Goal: Task Accomplishment & Management: Complete application form

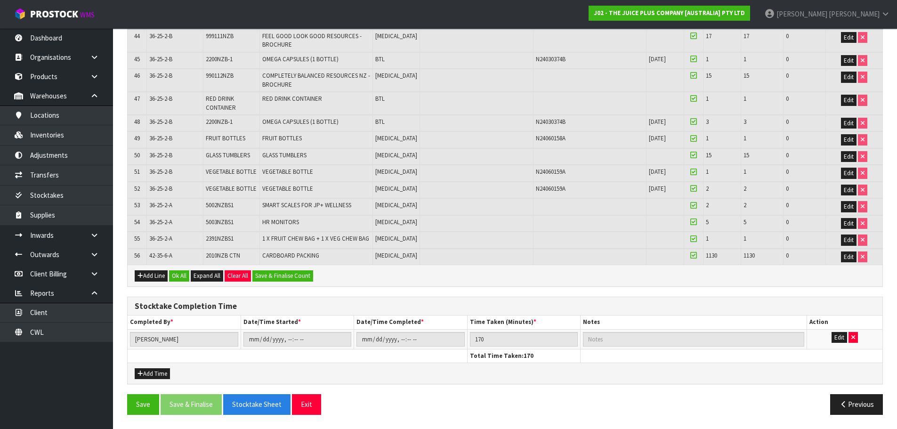
scroll to position [1085, 0]
click at [157, 274] on button "Add Line" at bounding box center [151, 275] width 33 height 11
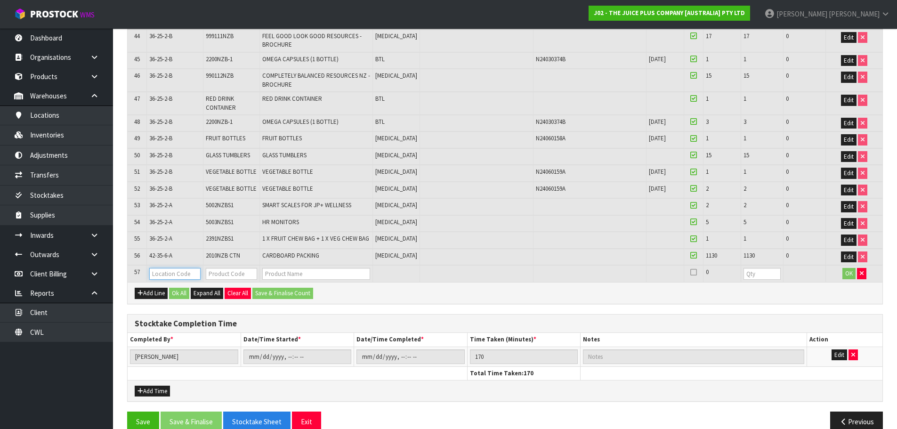
click at [168, 274] on input "text" at bounding box center [174, 274] width 51 height 12
type input "36-37-1-A"
click at [210, 276] on input "text" at bounding box center [231, 274] width 51 height 12
type input "2386NZB"
click at [262, 290] on link "2386NZB S1" at bounding box center [243, 290] width 74 height 13
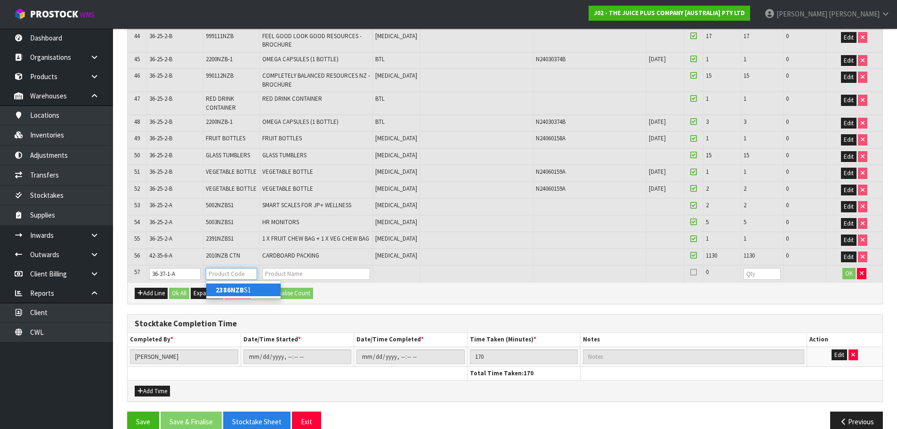
type input "2386NZBS1"
type input "VARIETY BULK COMPLETE"
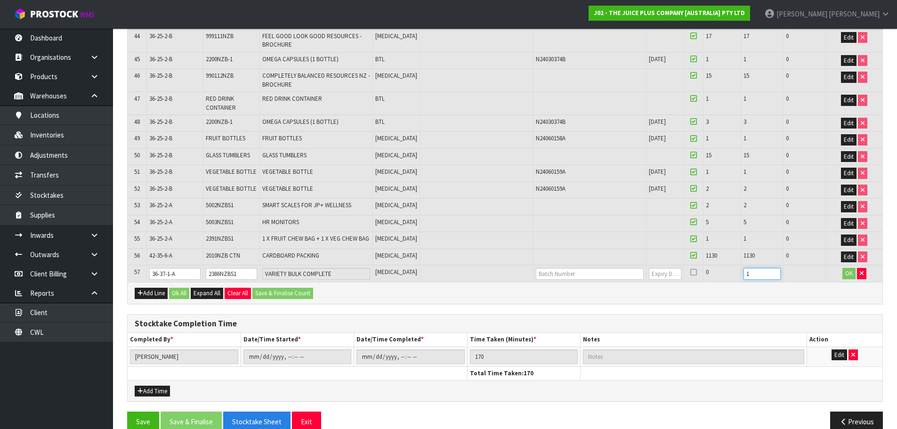
type input "1"
click at [760, 273] on input "1" at bounding box center [762, 274] width 37 height 12
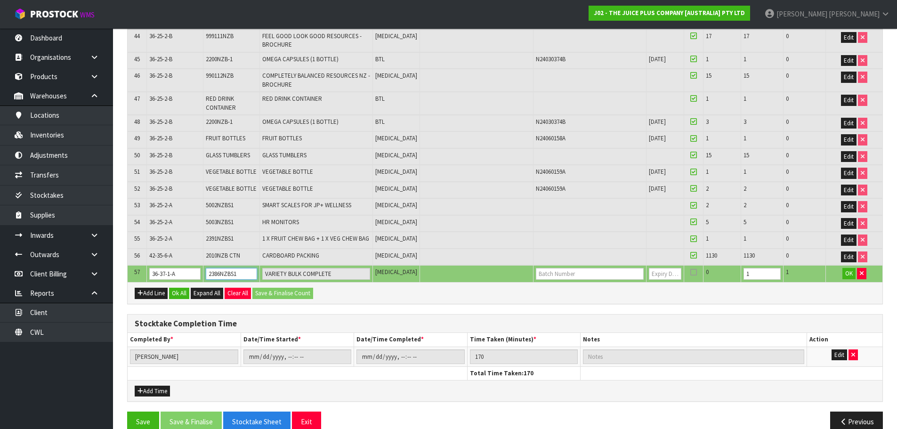
click at [235, 275] on input "2386NZBS1" at bounding box center [231, 274] width 51 height 12
click at [141, 292] on icon "button" at bounding box center [141, 293] width 6 height 6
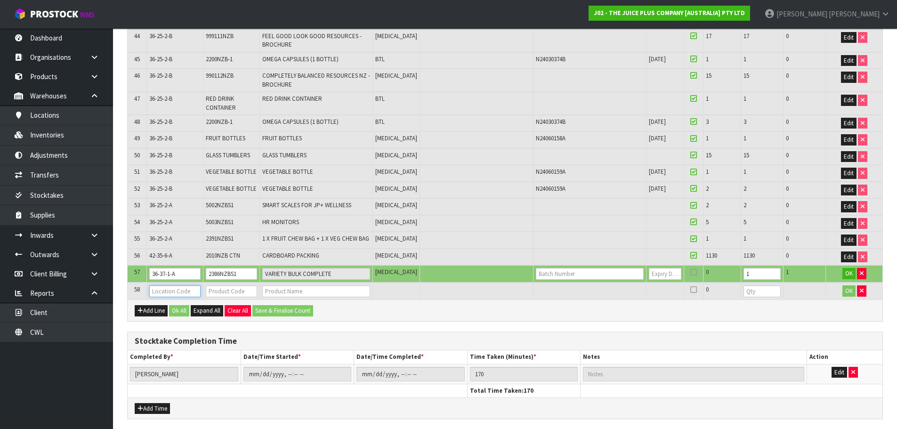
click at [156, 289] on input "text" at bounding box center [174, 291] width 51 height 12
type input "36-31-1-A"
click at [247, 292] on input "text" at bounding box center [231, 291] width 51 height 12
type input "N25040376A"
drag, startPoint x: 245, startPoint y: 290, endPoint x: 202, endPoint y: 291, distance: 43.8
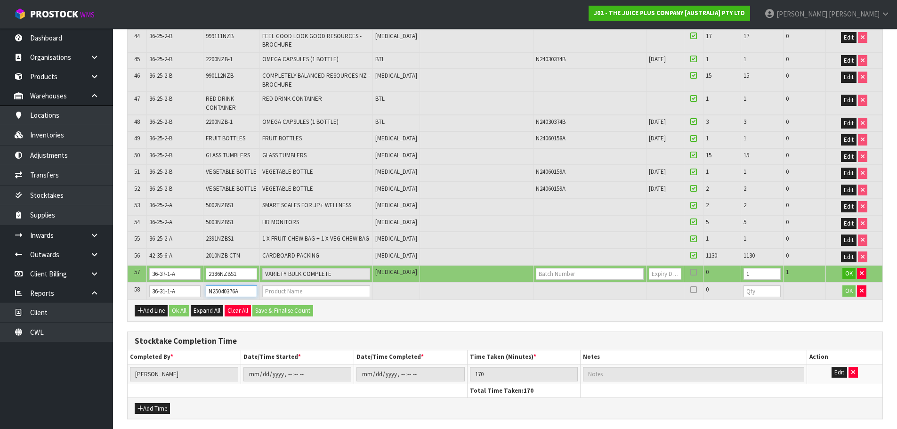
click at [202, 291] on tr "58 36-31-1-A N25040376A 0 OK" at bounding box center [505, 291] width 755 height 17
click at [572, 272] on input "text" at bounding box center [590, 274] width 108 height 12
type input "N25040376A"
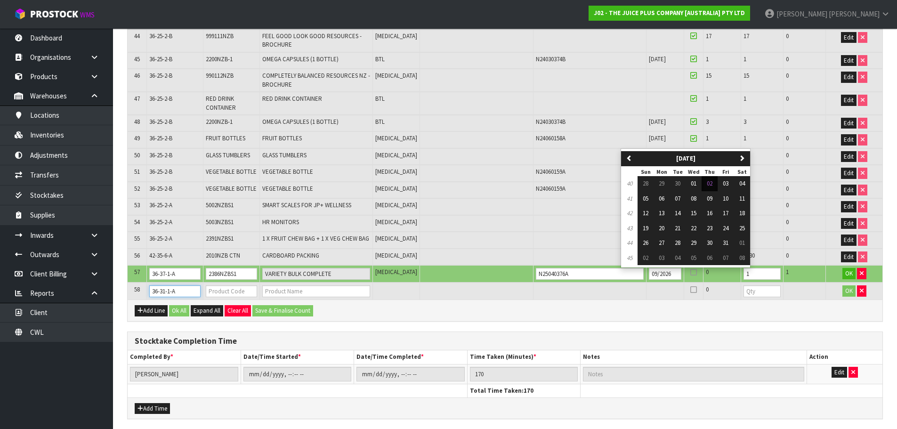
click at [187, 295] on input "36-31-1-A" at bounding box center [174, 291] width 51 height 12
click at [649, 274] on input "09/2026" at bounding box center [665, 274] width 32 height 12
click at [748, 158] on button "next" at bounding box center [742, 158] width 16 height 15
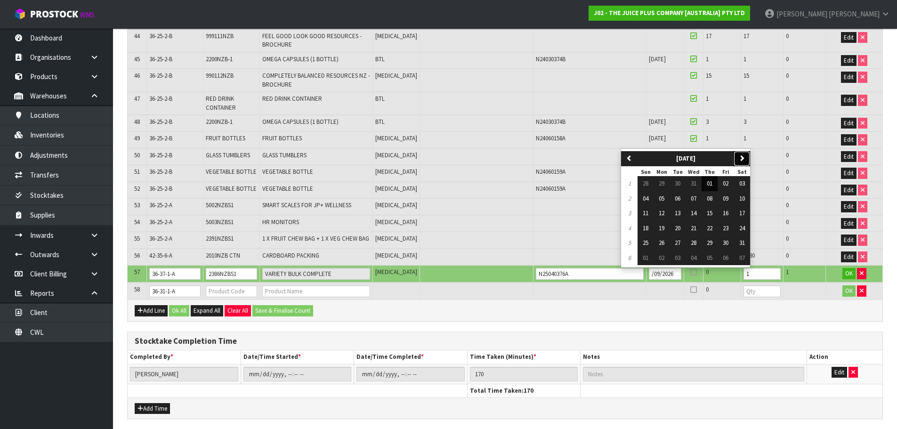
click at [748, 158] on button "next" at bounding box center [742, 158] width 16 height 15
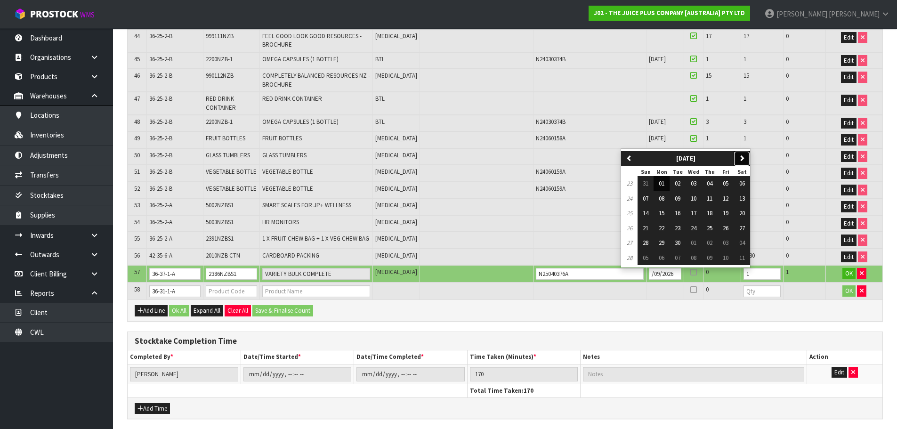
click at [748, 158] on button "next" at bounding box center [742, 158] width 16 height 15
click at [626, 158] on icon "button" at bounding box center [629, 158] width 6 height 6
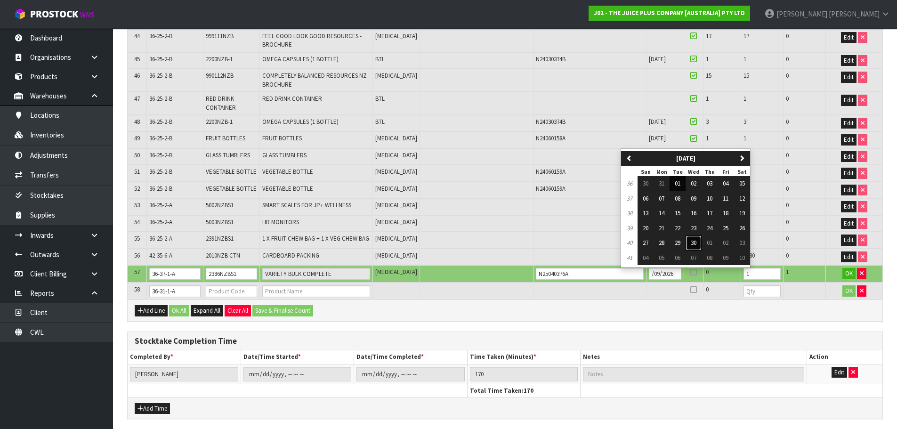
click at [694, 243] on span "30" at bounding box center [694, 243] width 6 height 8
type input "30/09/2026"
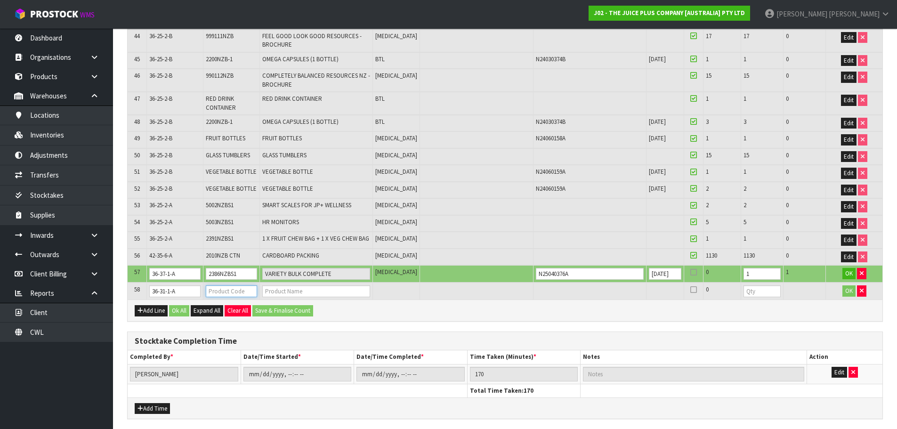
click at [216, 292] on input "text" at bounding box center [231, 291] width 51 height 12
click at [304, 294] on input "text" at bounding box center [316, 291] width 108 height 12
type input "COMPLETE"
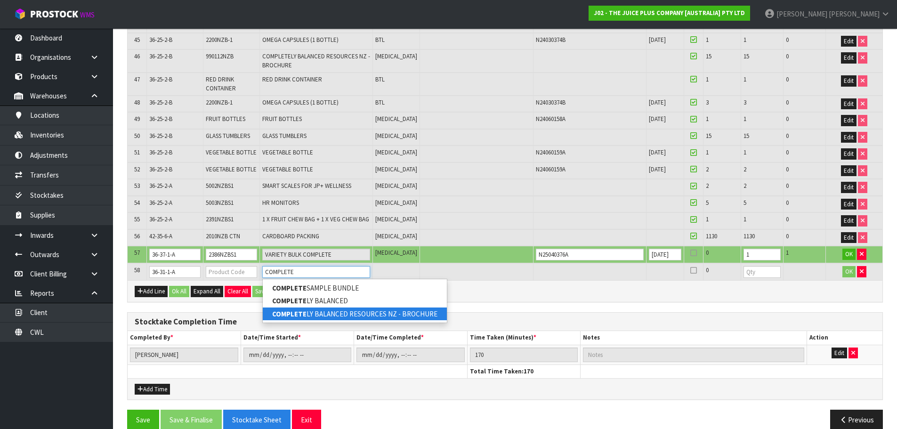
scroll to position [1119, 0]
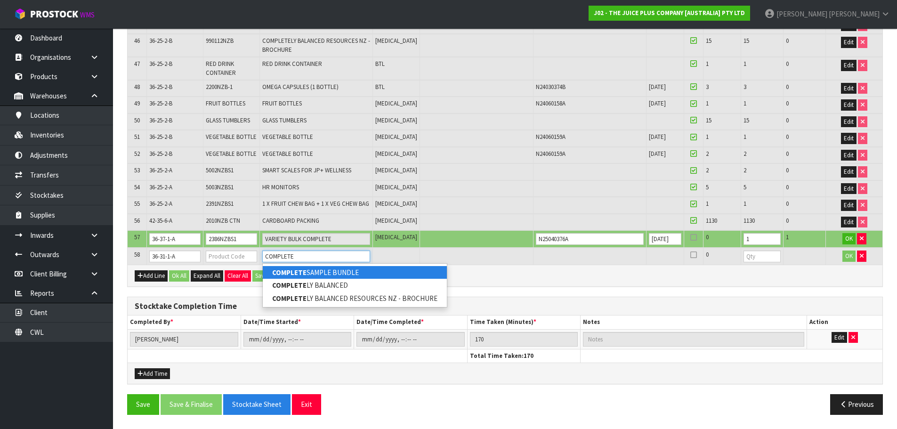
drag, startPoint x: 295, startPoint y: 258, endPoint x: 261, endPoint y: 260, distance: 33.5
click at [261, 260] on td "COMPLETE" at bounding box center [316, 256] width 113 height 17
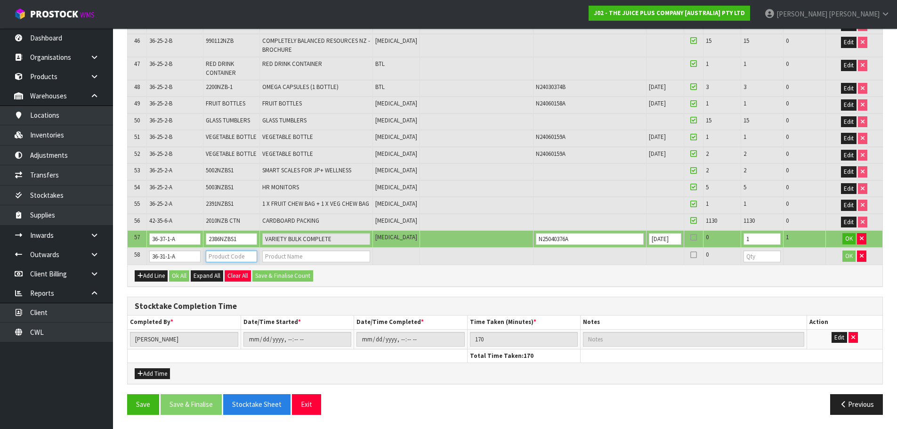
click at [215, 256] on input "text" at bounding box center [231, 257] width 51 height 12
type input "2376"
click at [253, 274] on link "2376 NZBS1" at bounding box center [243, 272] width 74 height 13
type input "2376NZBS1"
type input "BULK VANILLA COMPLETE - SINGLE SHIP"
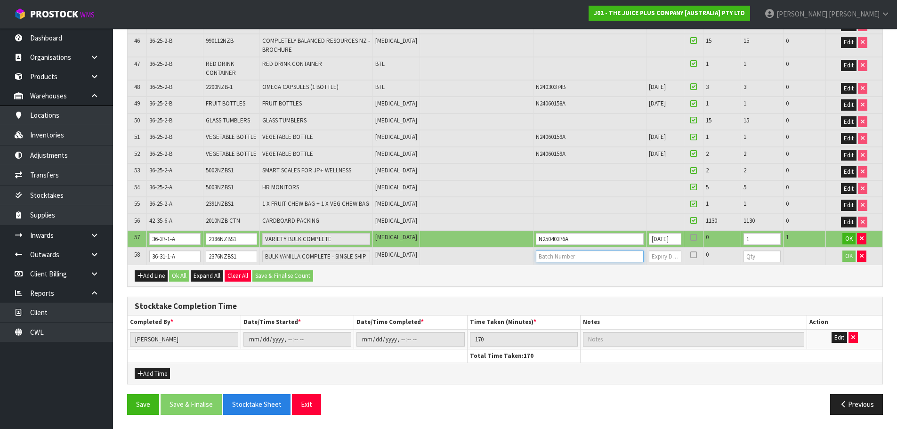
click at [536, 256] on input "text" at bounding box center [590, 257] width 108 height 12
type input "N25040376A"
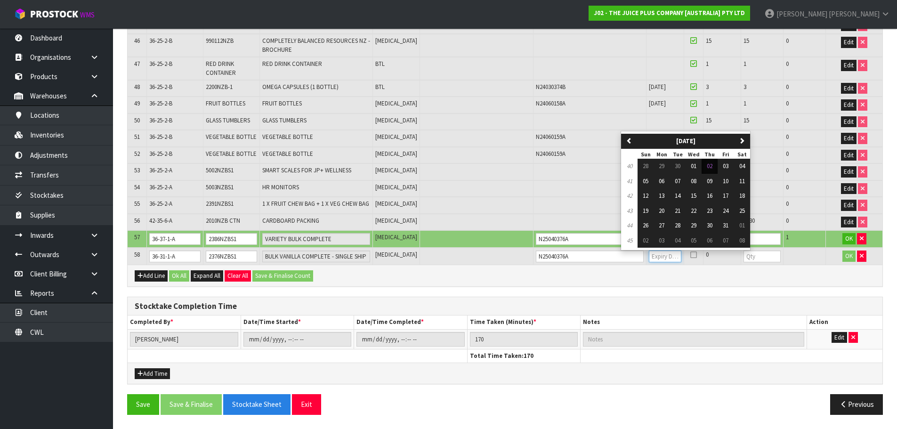
click at [649, 259] on input "text" at bounding box center [665, 257] width 32 height 12
click at [745, 138] on icon "button" at bounding box center [742, 141] width 6 height 6
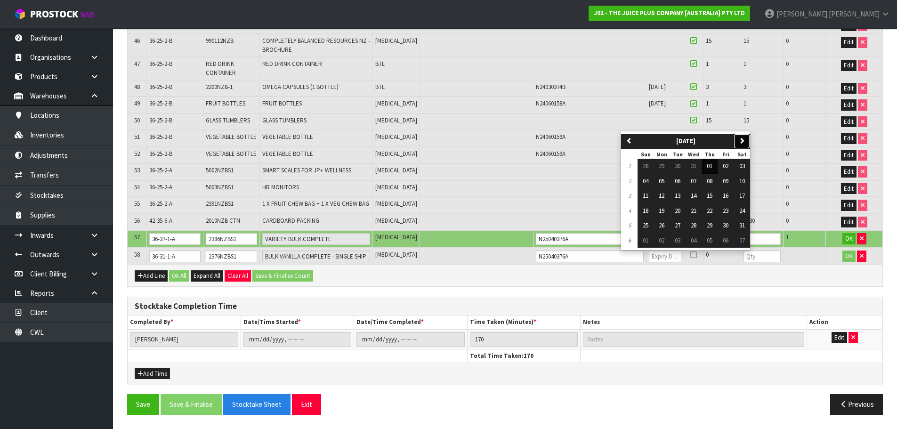
click at [745, 138] on icon "button" at bounding box center [742, 141] width 6 height 6
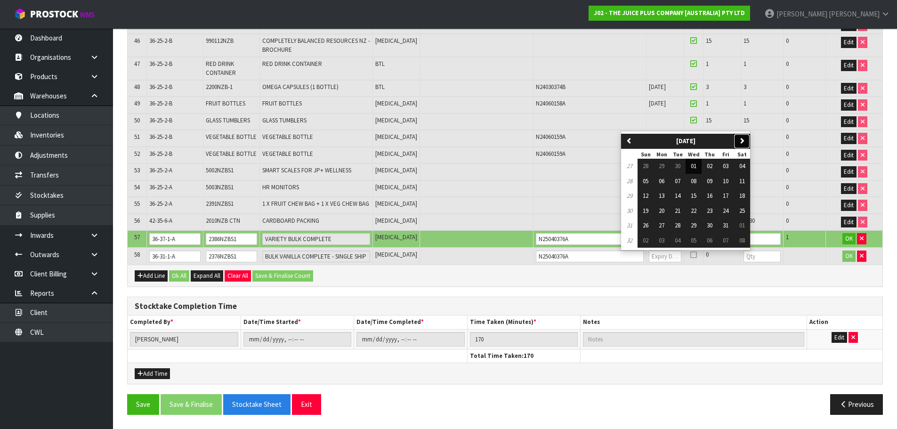
click at [745, 138] on icon "button" at bounding box center [742, 141] width 6 height 6
click at [633, 140] on button "previous" at bounding box center [629, 141] width 16 height 15
click at [693, 226] on span "30" at bounding box center [694, 225] width 6 height 8
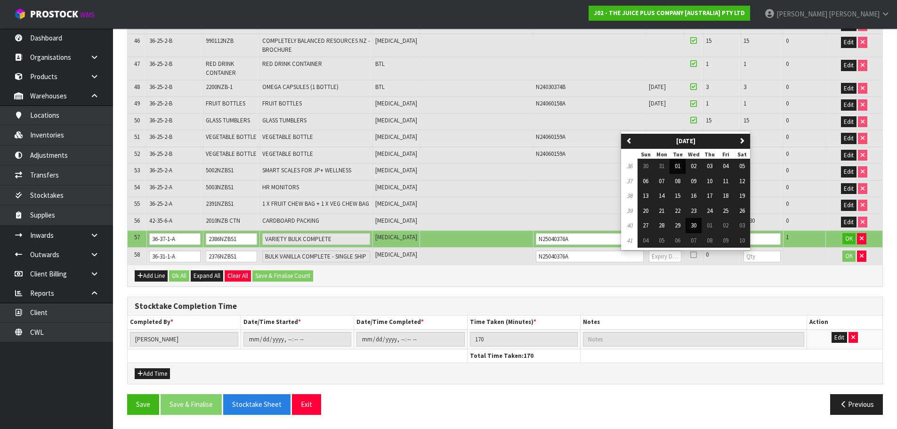
type input "30/09/2026"
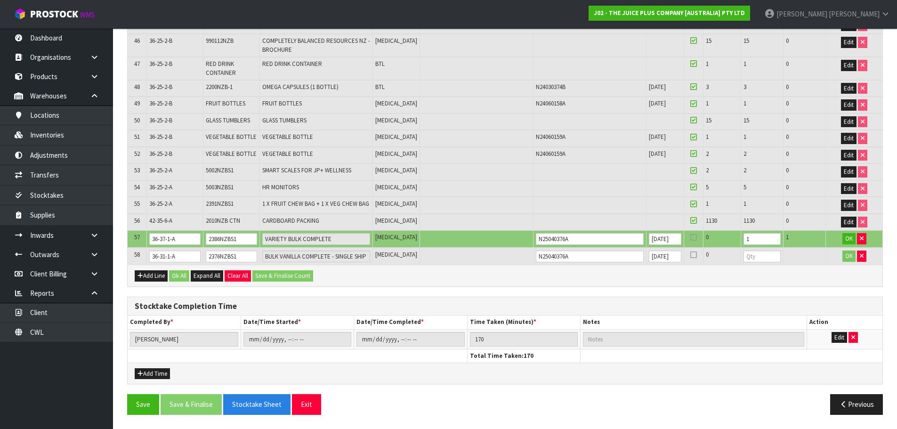
scroll to position [0, 0]
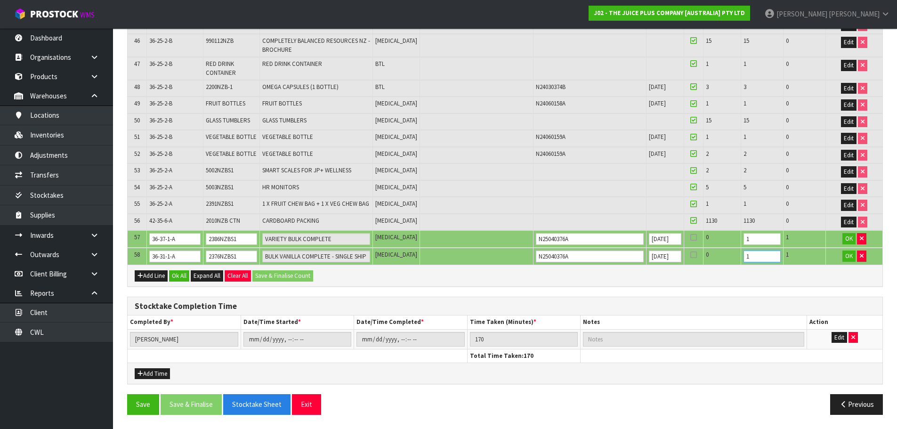
click at [762, 255] on input "1" at bounding box center [762, 257] width 37 height 12
click at [762, 255] on input "2" at bounding box center [762, 257] width 37 height 12
click at [762, 255] on input "3" at bounding box center [762, 257] width 37 height 12
click at [760, 260] on input "2" at bounding box center [762, 257] width 37 height 12
click at [760, 260] on input "1" at bounding box center [762, 257] width 37 height 12
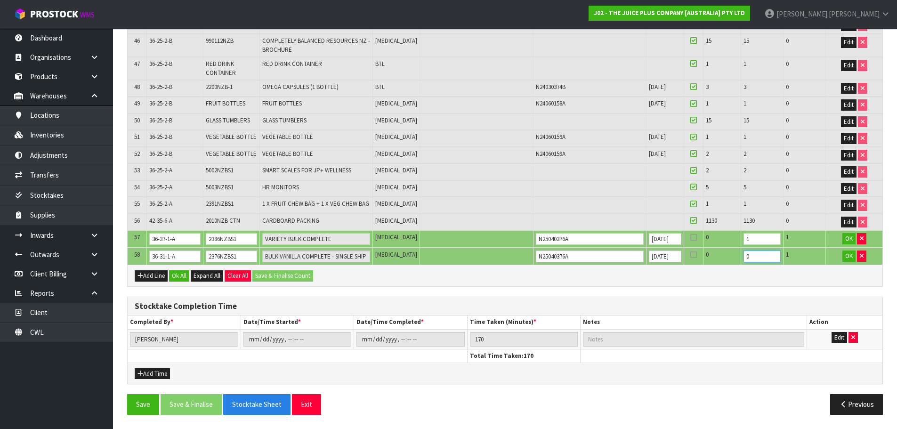
type input "0"
click at [760, 260] on input "0" at bounding box center [762, 257] width 37 height 12
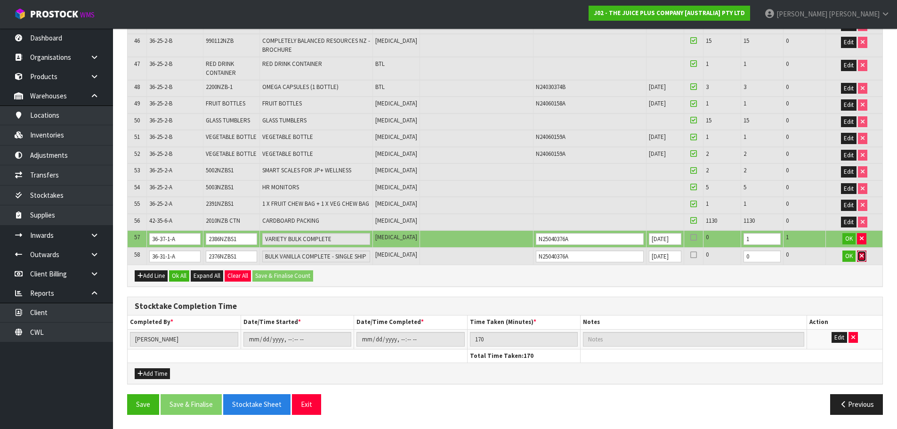
click at [861, 256] on icon "button" at bounding box center [862, 256] width 4 height 6
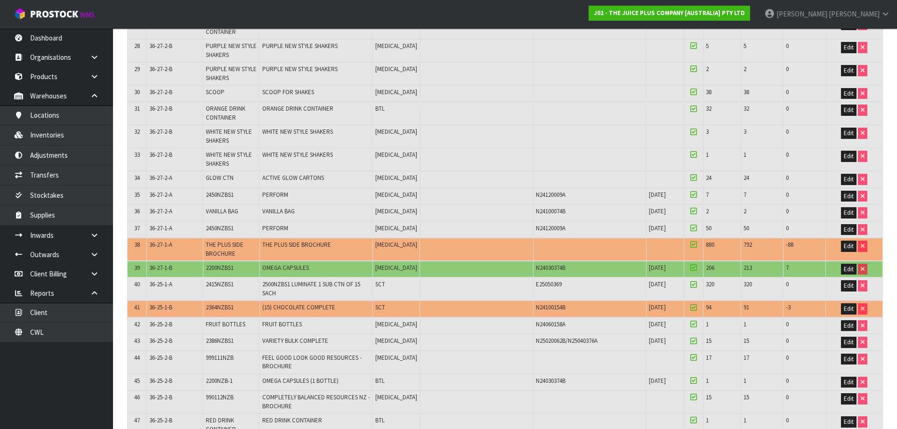
scroll to position [770, 0]
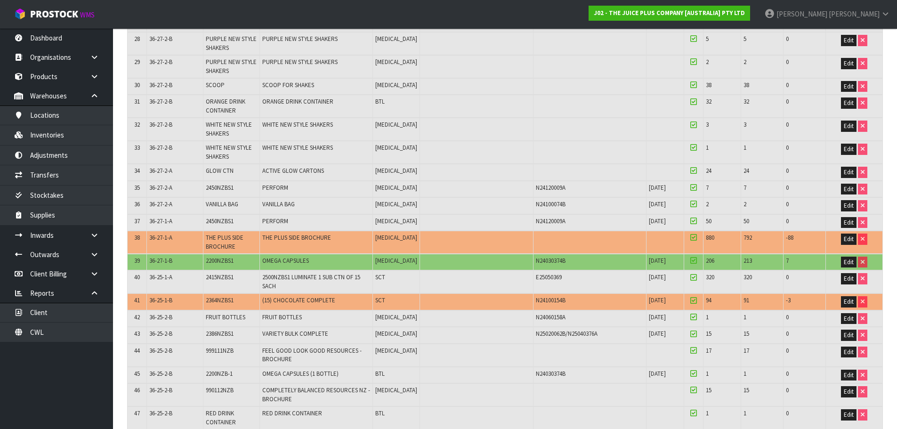
click at [230, 301] on span "2364NZBS1" at bounding box center [220, 300] width 28 height 8
copy tr "2364NZBS1"
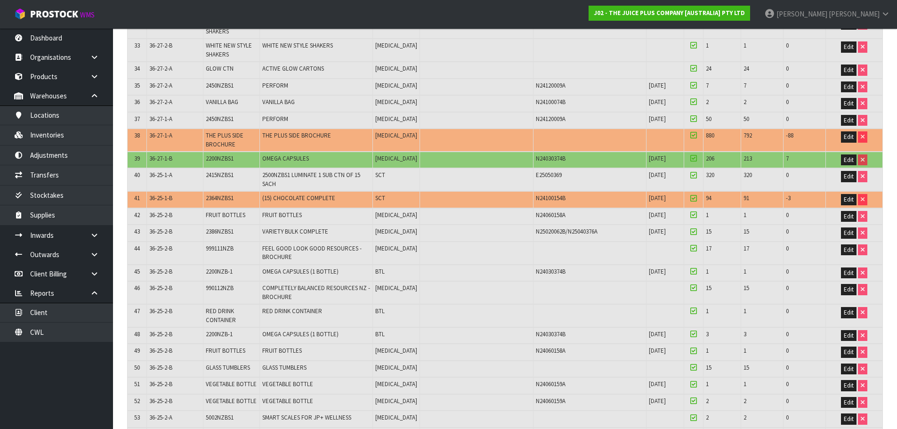
scroll to position [861, 0]
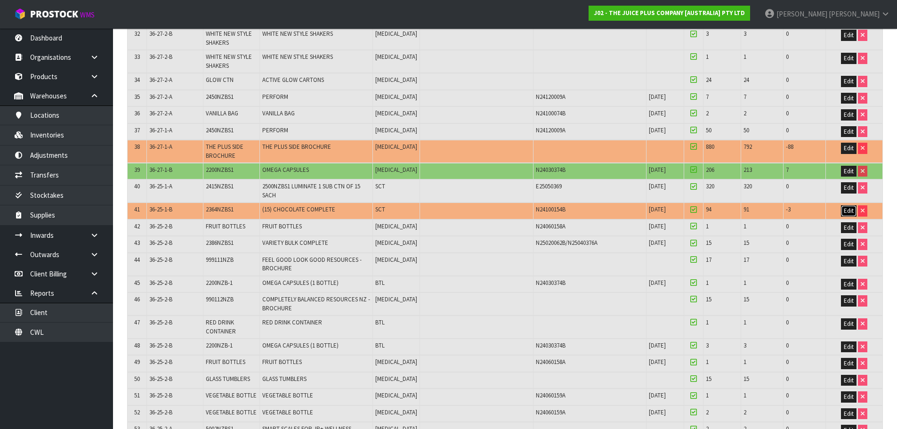
click at [845, 211] on span "Edit" at bounding box center [849, 211] width 10 height 8
type input "92"
click at [761, 209] on input "92" at bounding box center [762, 211] width 37 height 12
click at [853, 210] on button "OK" at bounding box center [849, 210] width 13 height 11
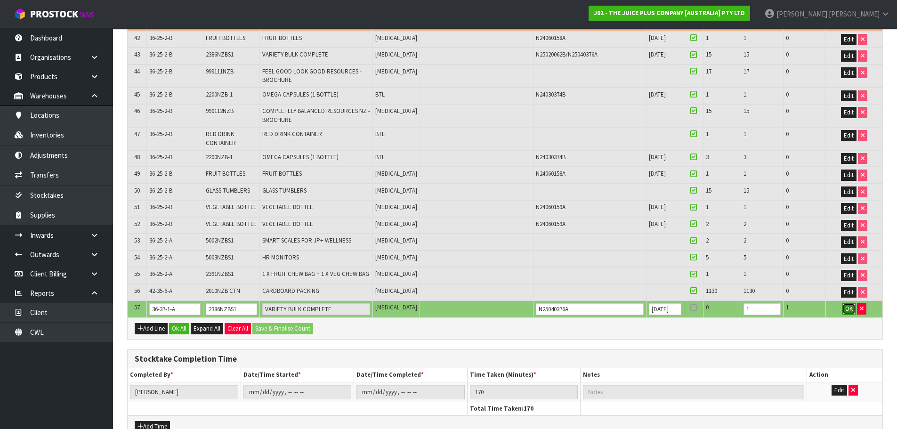
click at [847, 309] on span "OK" at bounding box center [849, 309] width 8 height 8
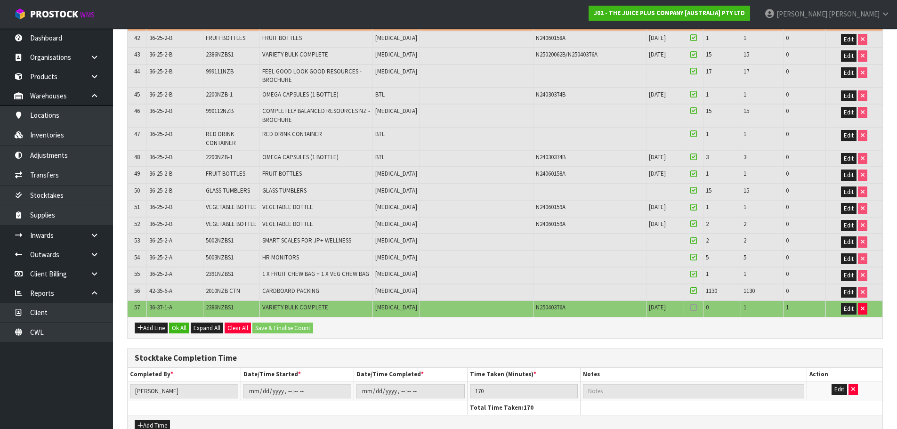
click at [228, 311] on span "2386NZBS1" at bounding box center [220, 307] width 28 height 8
click at [230, 310] on span "2386NZBS1" at bounding box center [220, 307] width 28 height 8
copy span "2386NZBS1"
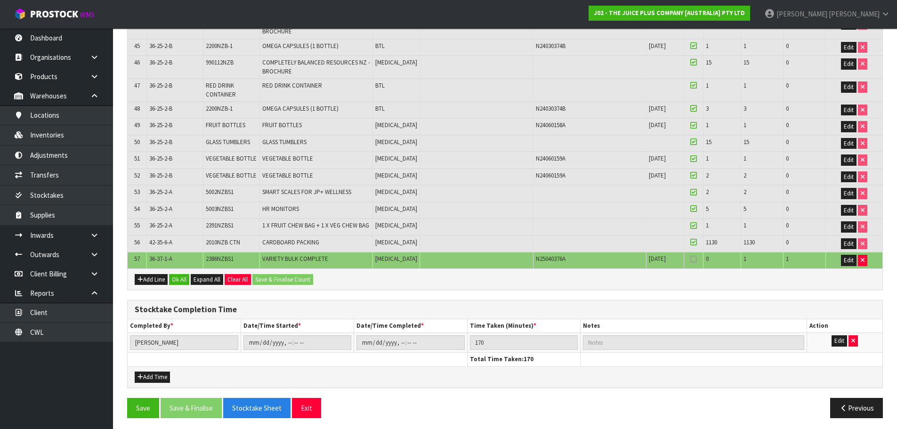
scroll to position [1101, 0]
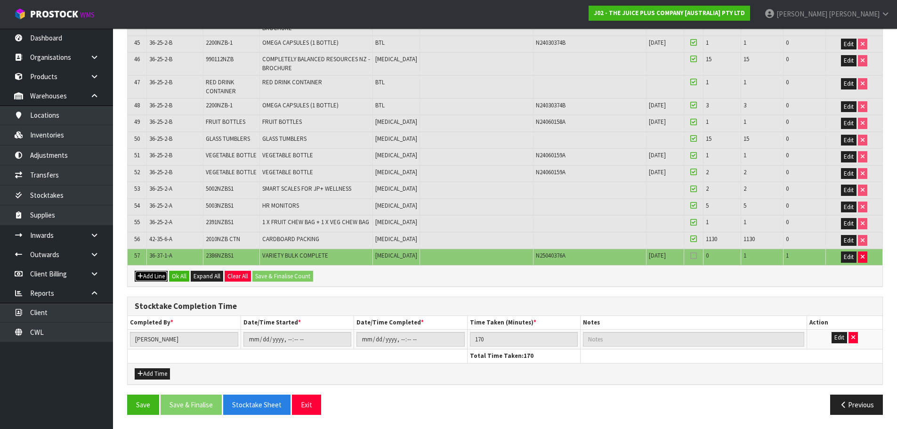
click at [151, 277] on button "Add Line" at bounding box center [151, 276] width 33 height 11
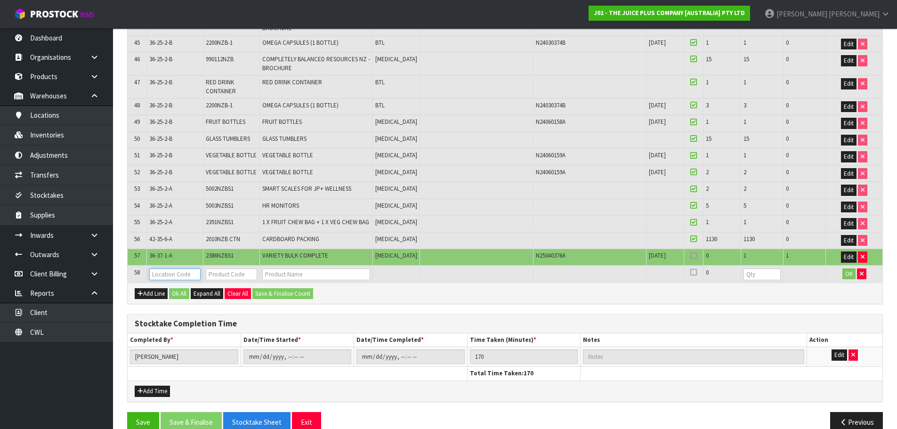
click at [166, 272] on input "text" at bounding box center [174, 274] width 51 height 12
click at [218, 267] on td at bounding box center [231, 274] width 57 height 17
click at [223, 274] on input "text" at bounding box center [231, 274] width 51 height 12
type input "VANI"
click at [250, 293] on link "VANI LLA BAG" at bounding box center [243, 290] width 74 height 13
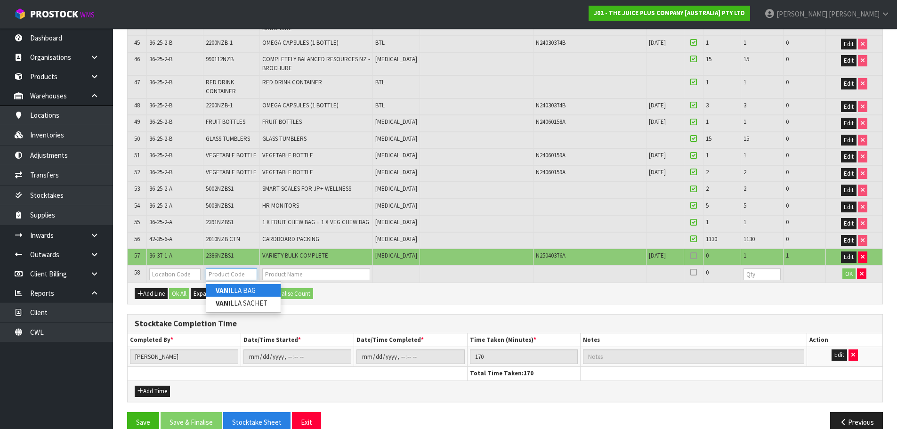
type input "VANILLA BAG"
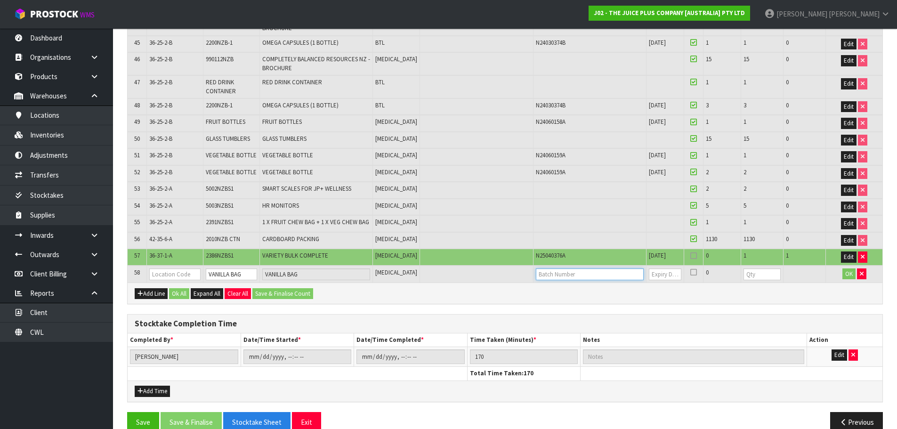
click at [572, 273] on input "text" at bounding box center [590, 274] width 108 height 12
type input "N25040376A"
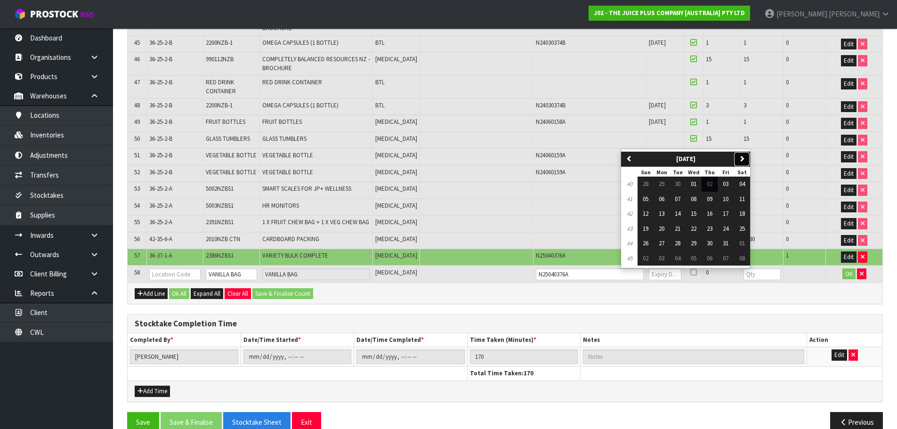
click at [750, 158] on button "next" at bounding box center [742, 159] width 16 height 15
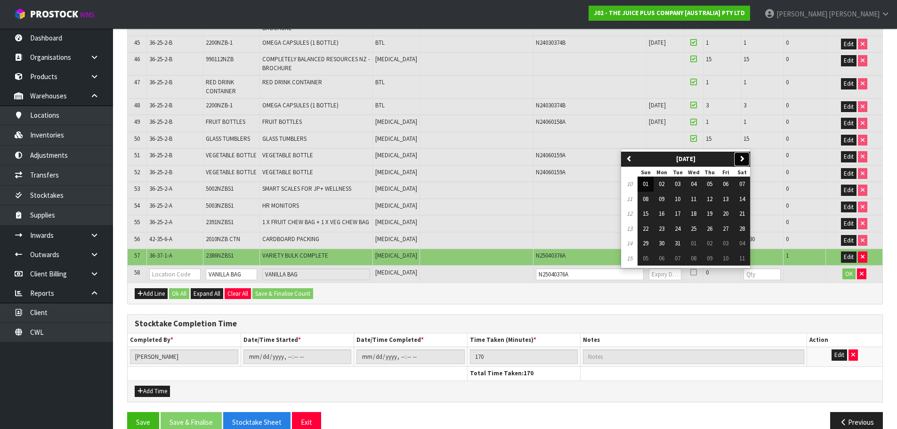
click at [750, 158] on button "next" at bounding box center [742, 159] width 16 height 15
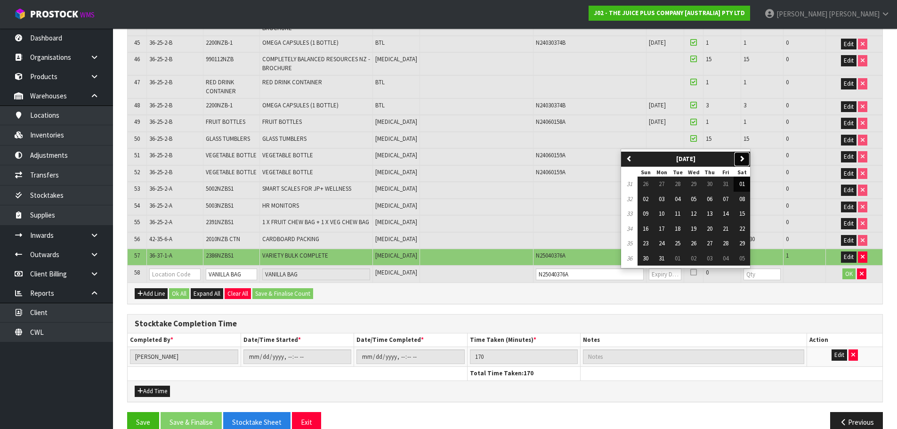
click at [750, 158] on button "next" at bounding box center [742, 159] width 16 height 15
click at [633, 161] on button "previous" at bounding box center [629, 159] width 16 height 15
click at [699, 244] on button "30" at bounding box center [694, 243] width 16 height 15
type input "30/09/2026"
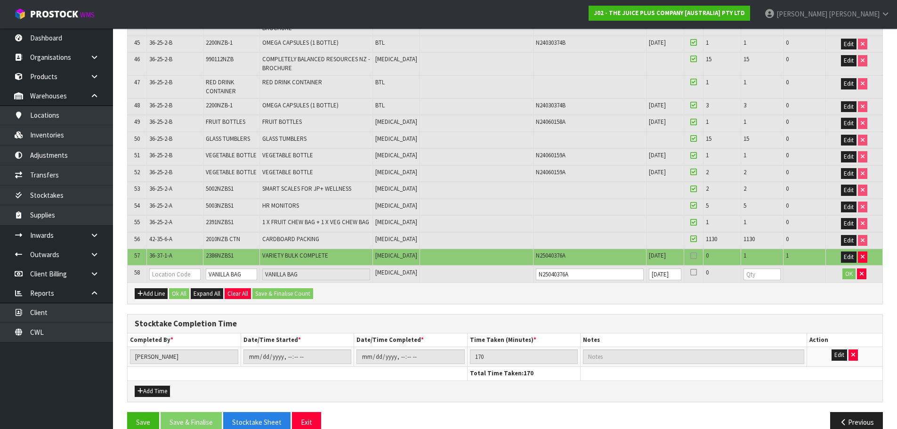
scroll to position [0, 0]
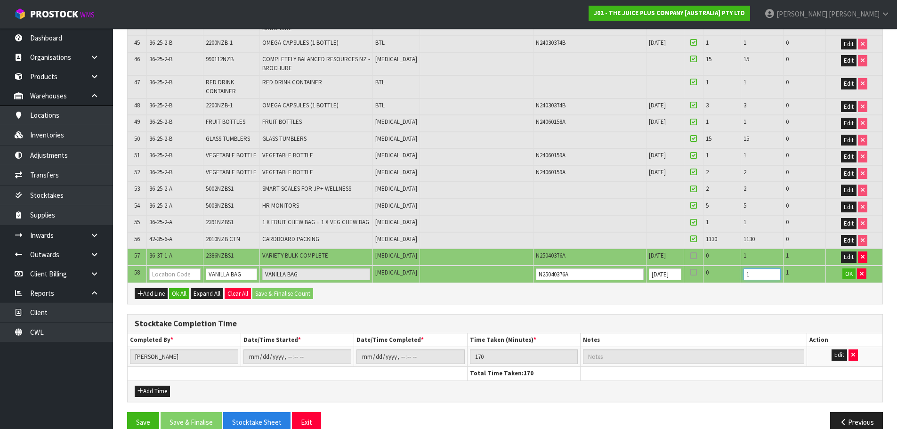
click at [762, 274] on input "1" at bounding box center [762, 274] width 37 height 12
click at [762, 274] on input "2" at bounding box center [762, 274] width 37 height 12
type input "3"
click at [762, 274] on input "3" at bounding box center [762, 274] width 37 height 12
click at [842, 254] on button "Edit" at bounding box center [849, 256] width 16 height 11
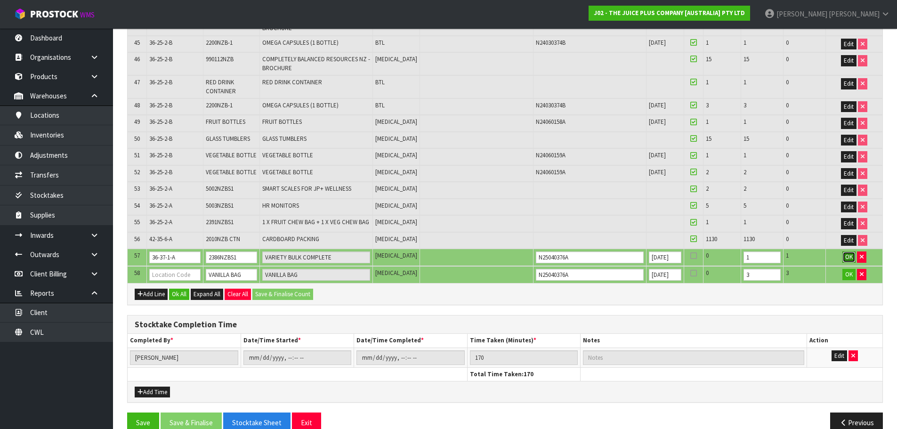
click at [851, 255] on span "OK" at bounding box center [849, 257] width 8 height 8
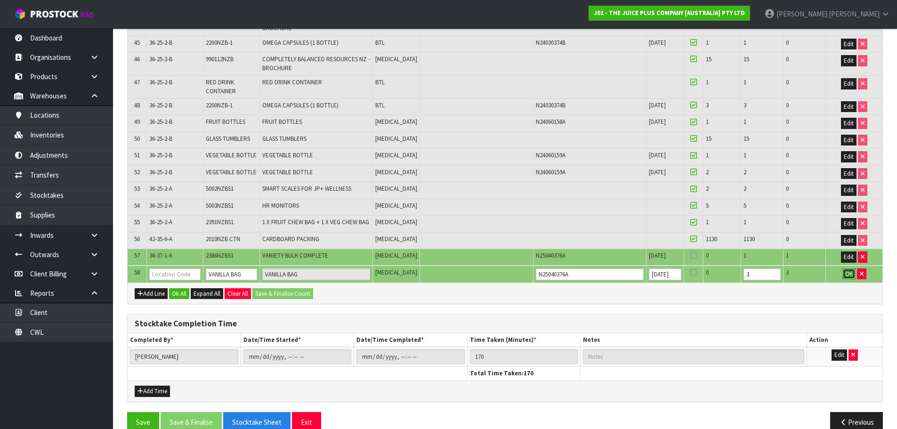
click at [852, 273] on span "OK" at bounding box center [849, 274] width 8 height 8
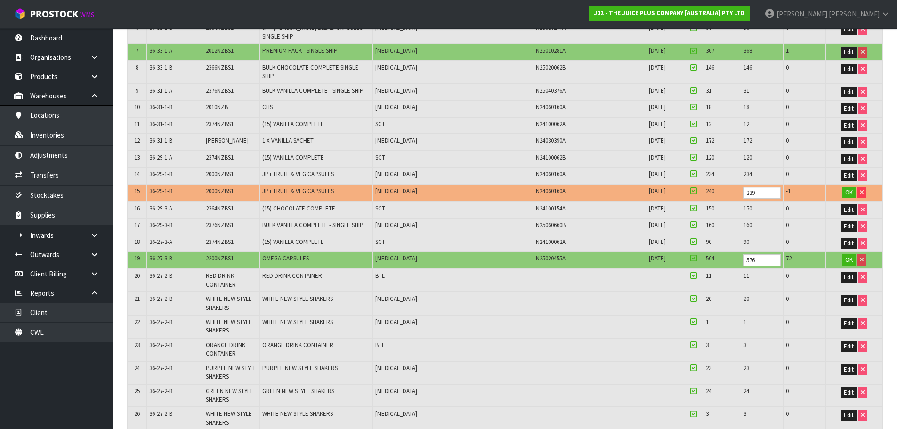
scroll to position [348, 0]
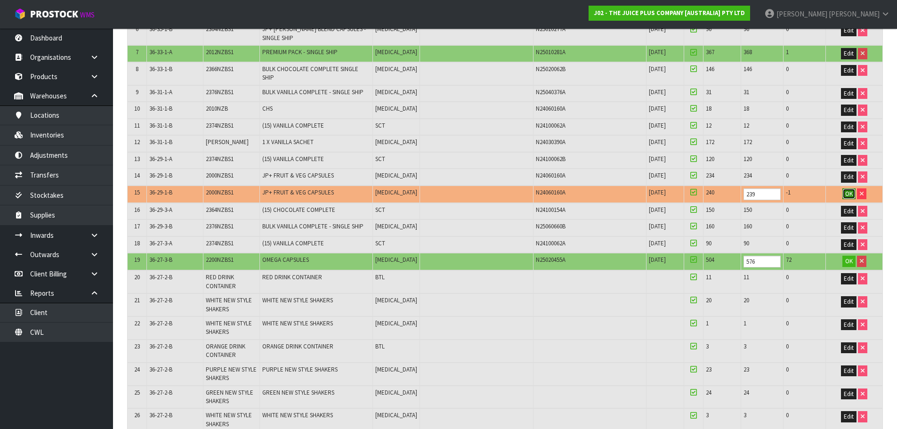
click at [848, 193] on span "OK" at bounding box center [849, 194] width 8 height 8
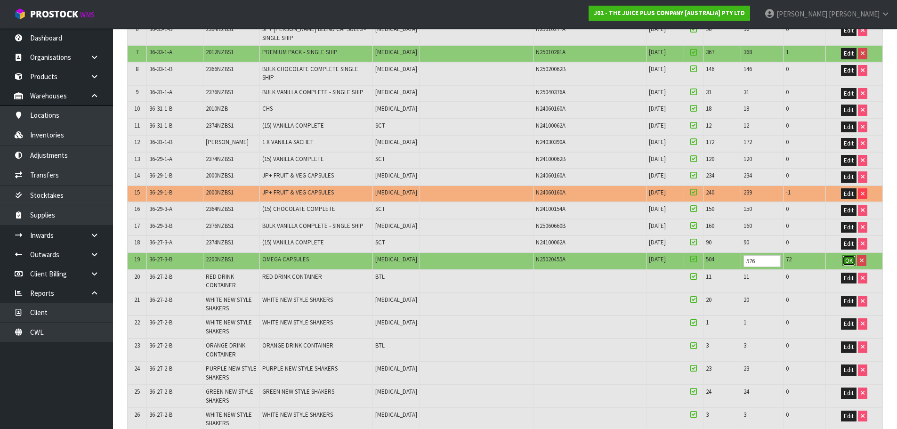
click at [851, 260] on span "OK" at bounding box center [849, 261] width 8 height 8
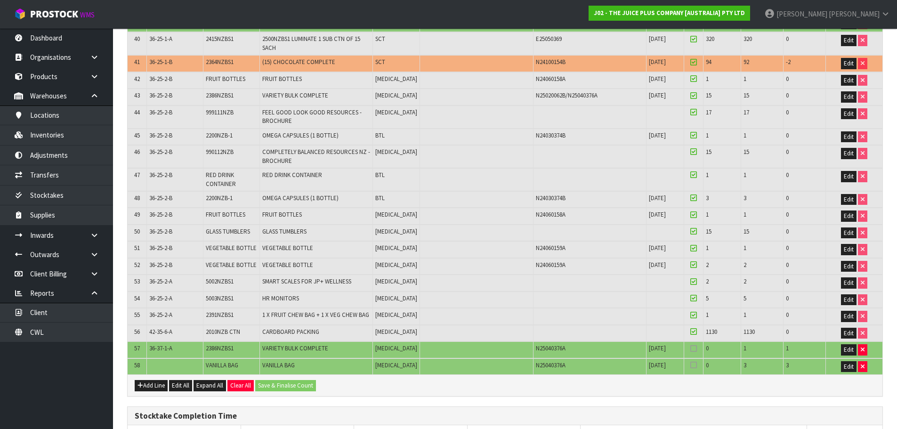
scroll to position [1117, 0]
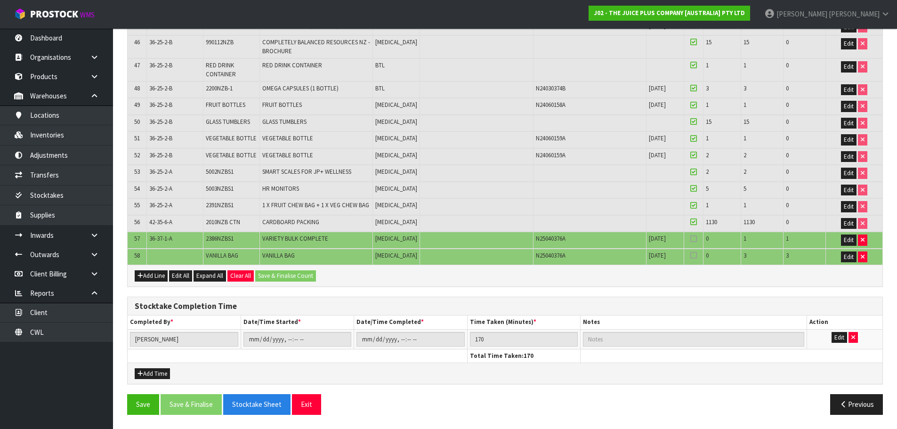
click at [690, 239] on icon at bounding box center [693, 239] width 7 height 0
click at [0, 0] on input "checkbox" at bounding box center [0, 0] width 0 height 0
click at [690, 256] on icon at bounding box center [693, 255] width 7 height 0
click at [0, 0] on input "checkbox" at bounding box center [0, 0] width 0 height 0
click at [292, 278] on button "Save & Finalise Count" at bounding box center [285, 275] width 61 height 11
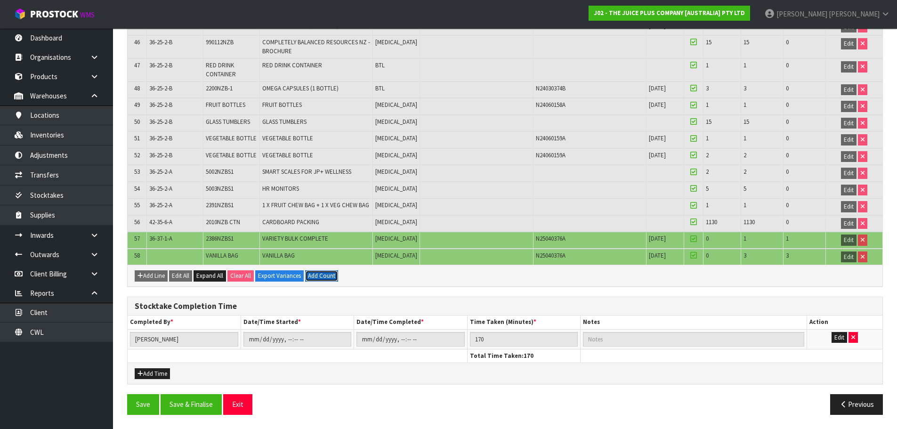
click at [326, 278] on button "Add Count" at bounding box center [321, 275] width 33 height 11
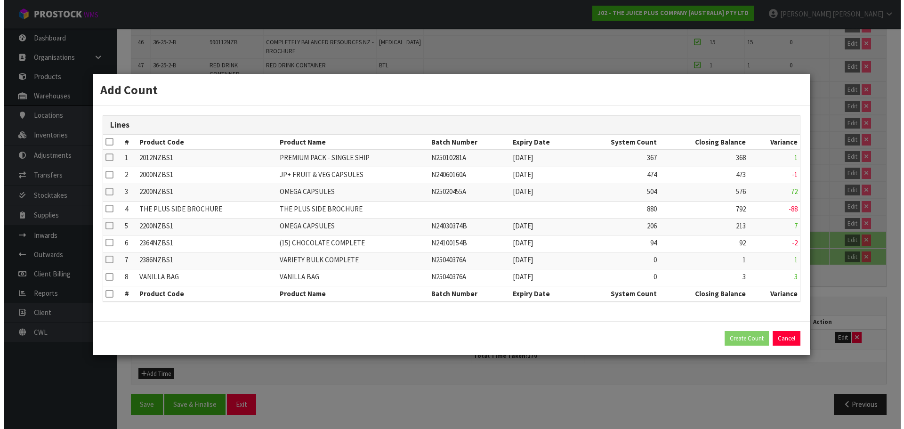
scroll to position [1110, 0]
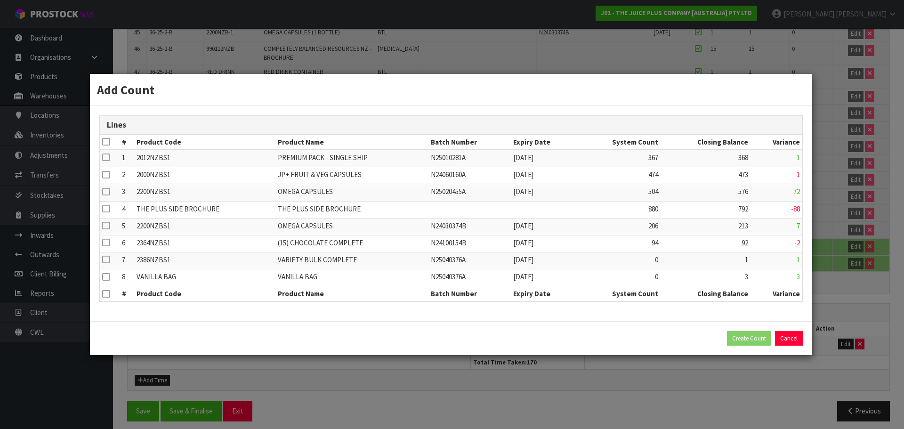
click at [106, 142] on icon at bounding box center [106, 142] width 8 height 0
click at [747, 340] on button "Create Count" at bounding box center [749, 338] width 44 height 15
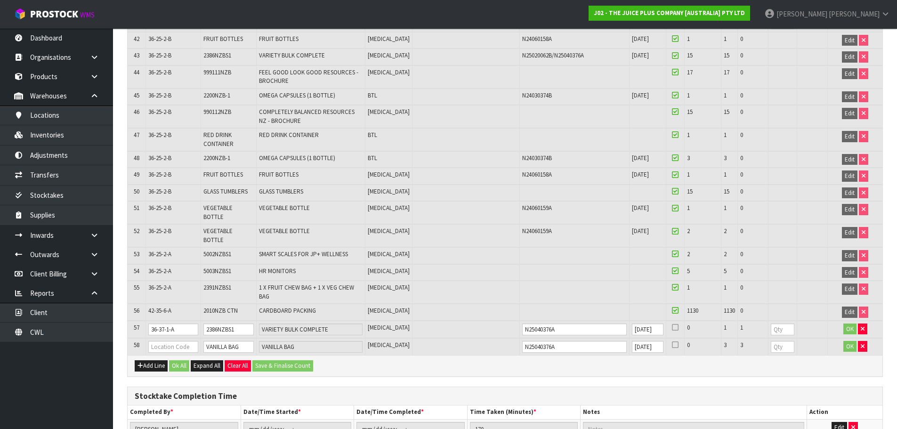
scroll to position [1009, 0]
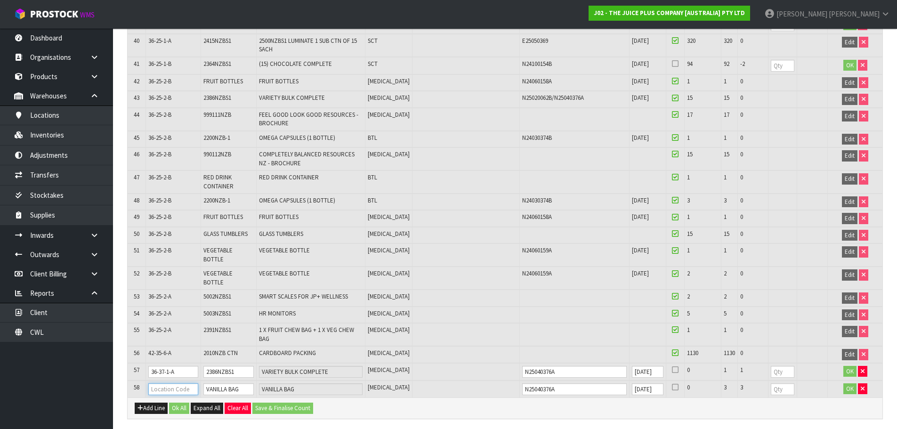
click at [156, 383] on input "text" at bounding box center [172, 389] width 49 height 12
type input "36-27-2-A"
click at [777, 366] on input "number" at bounding box center [783, 372] width 24 height 12
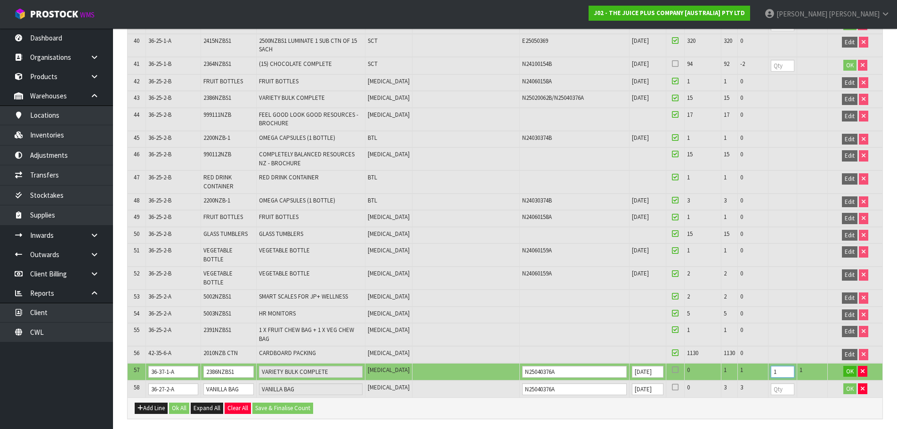
type input "1"
click at [779, 383] on input "number" at bounding box center [783, 389] width 24 height 12
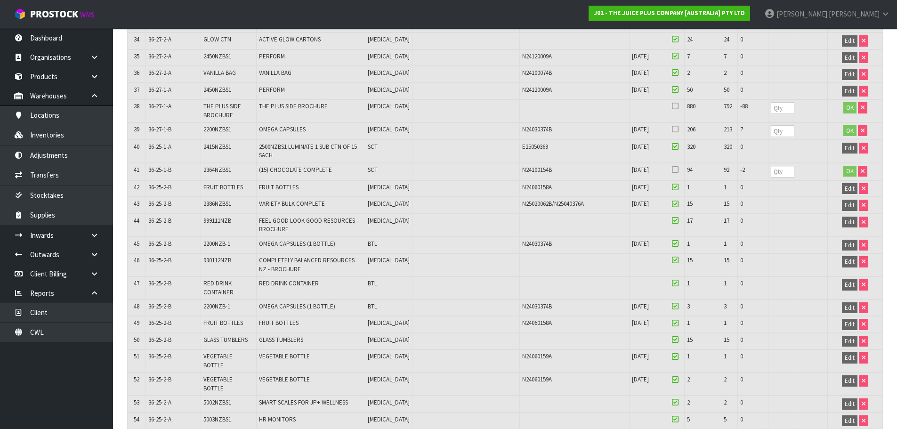
scroll to position [773, 0]
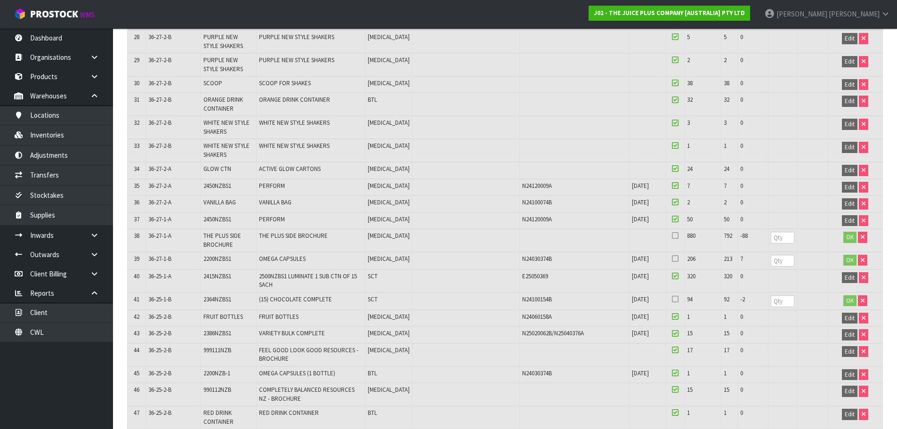
type input "5"
click at [778, 240] on input "number" at bounding box center [783, 238] width 24 height 12
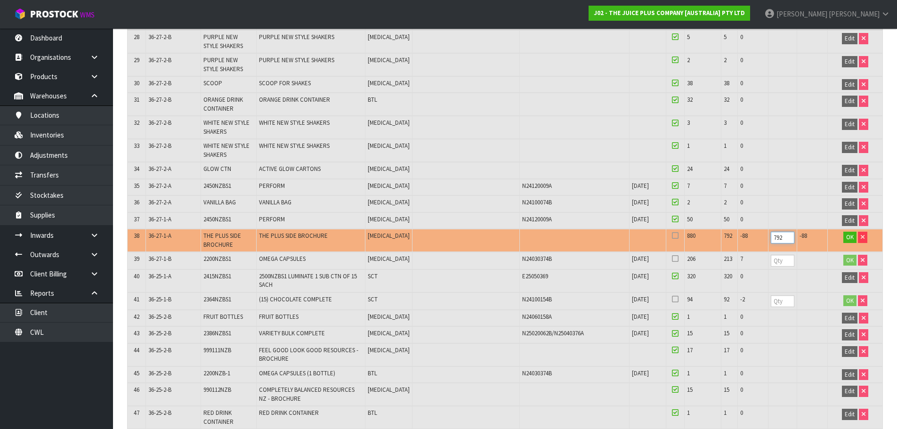
type input "792"
click at [782, 260] on input "number" at bounding box center [783, 261] width 24 height 12
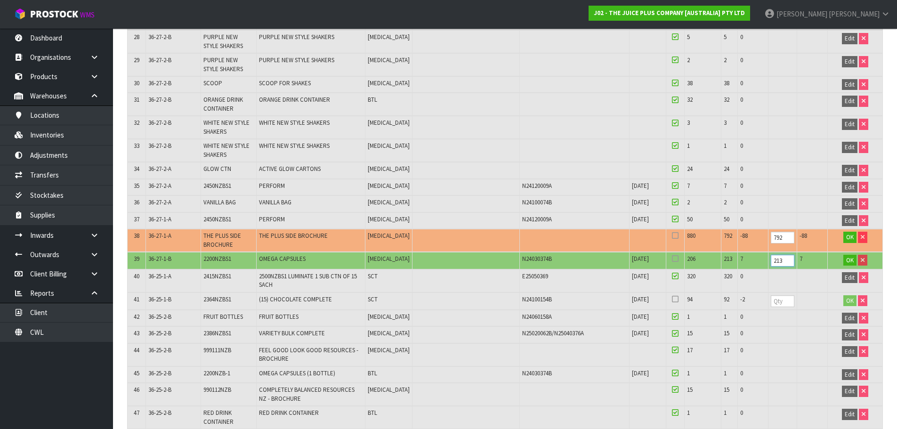
type input "213"
click at [774, 300] on input "number" at bounding box center [783, 301] width 24 height 12
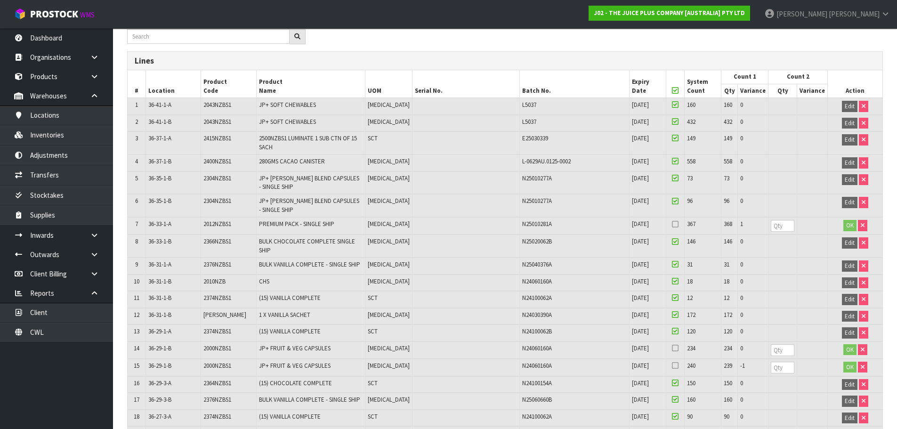
scroll to position [161, 0]
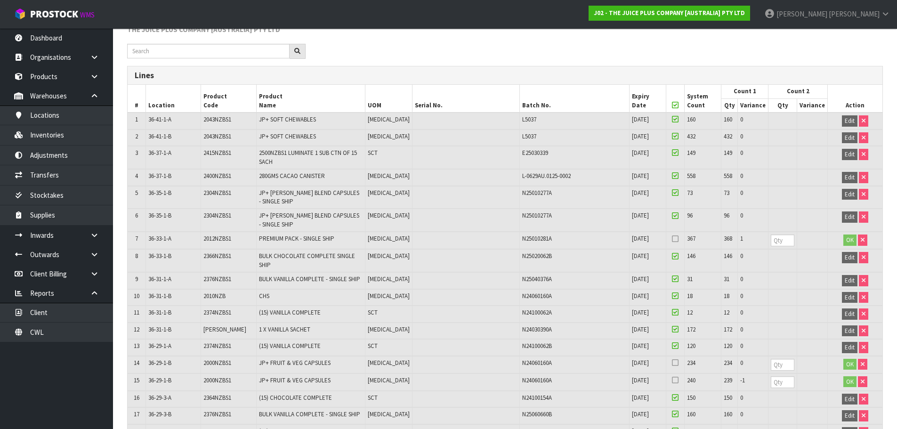
type input "89"
click at [771, 243] on input "number" at bounding box center [783, 241] width 24 height 12
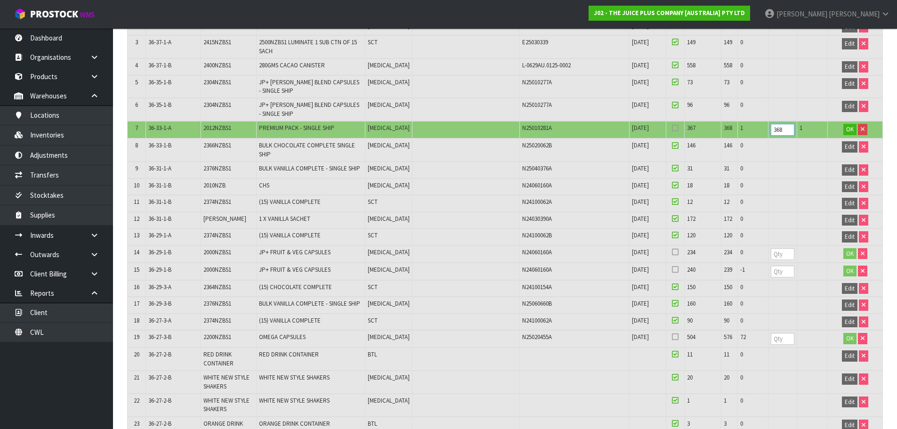
scroll to position [302, 0]
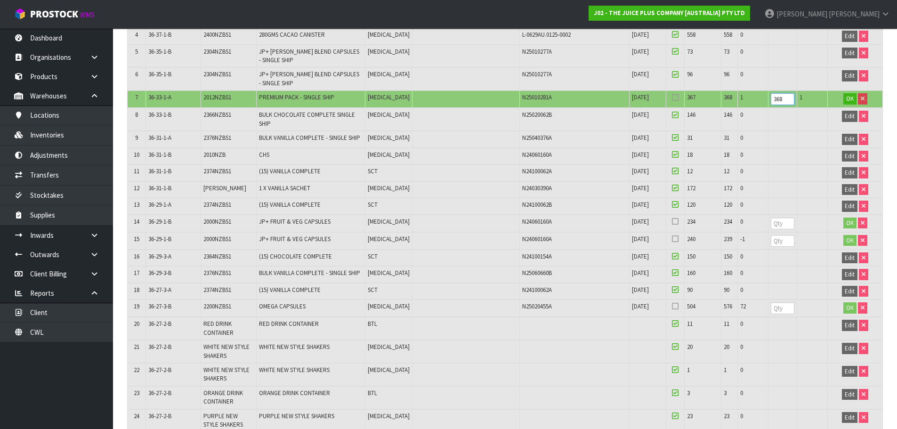
type input "368"
click at [776, 223] on input "number" at bounding box center [783, 224] width 24 height 12
type input "234"
click at [774, 239] on input "number" at bounding box center [783, 241] width 24 height 12
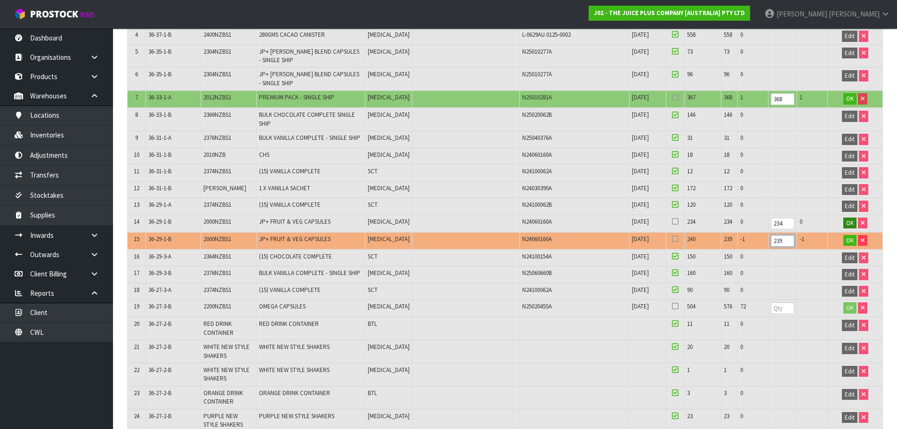
type input "239"
click at [849, 223] on span "OK" at bounding box center [850, 223] width 8 height 8
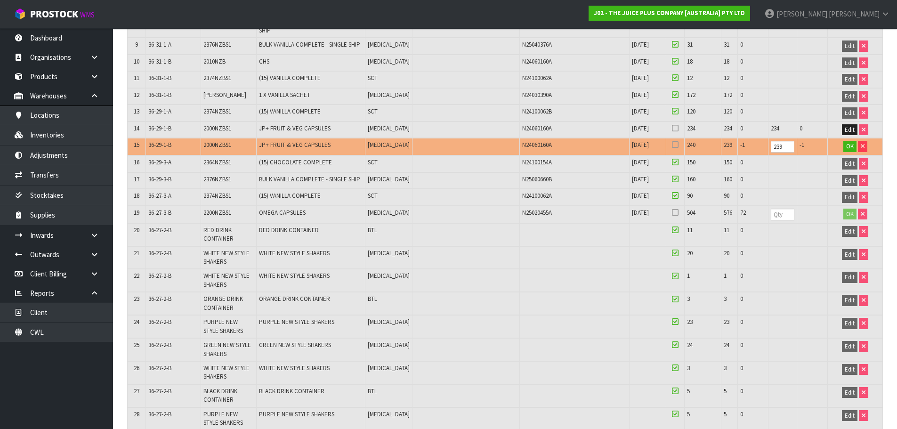
scroll to position [397, 0]
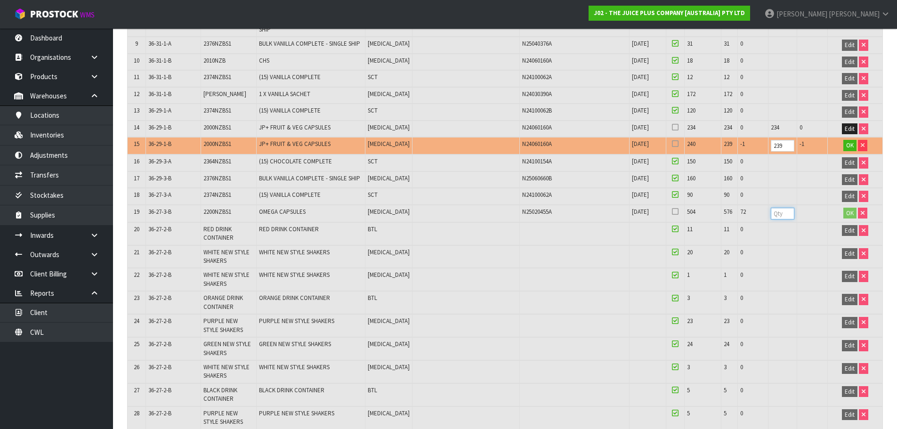
click at [777, 212] on input "number" at bounding box center [783, 214] width 24 height 12
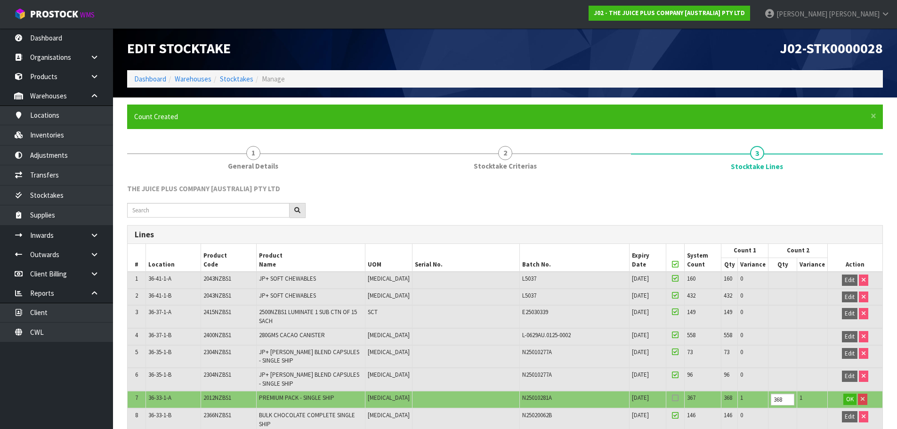
scroll to position [0, 0]
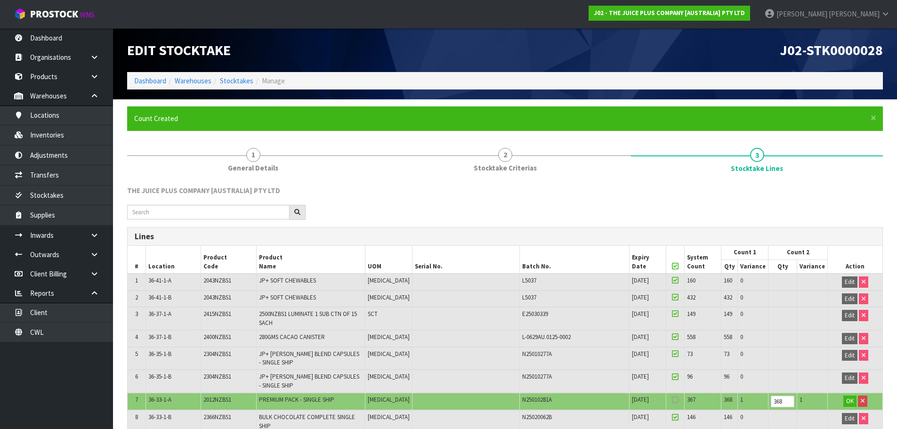
type input "576"
click at [672, 267] on icon at bounding box center [675, 266] width 7 height 0
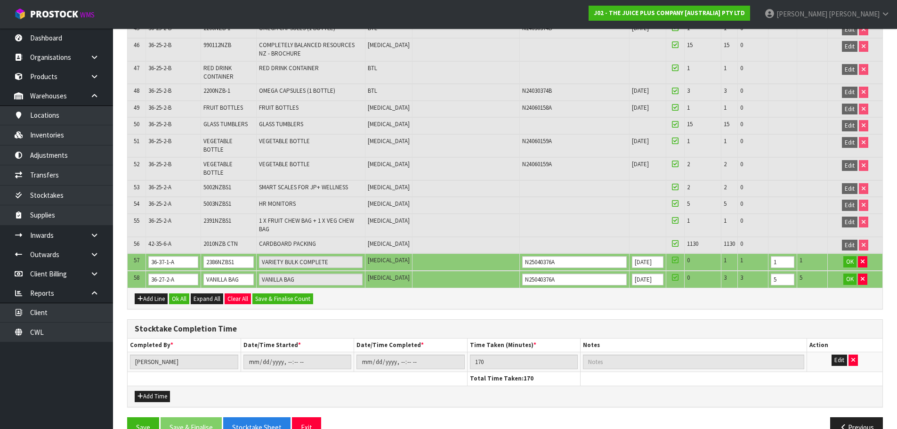
scroll to position [1121, 0]
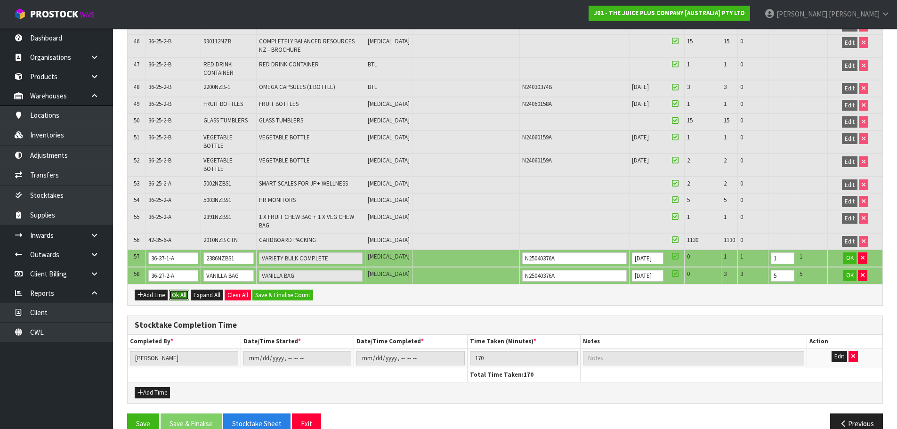
click at [182, 290] on button "Ok All" at bounding box center [179, 295] width 20 height 11
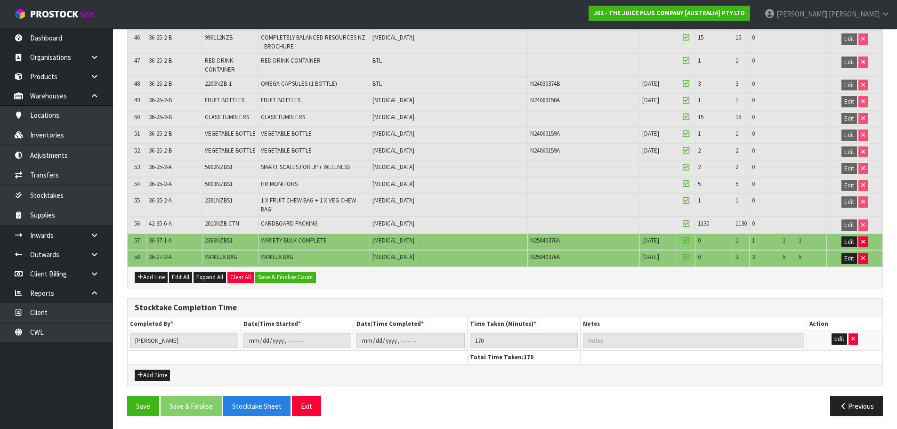
scroll to position [1117, 0]
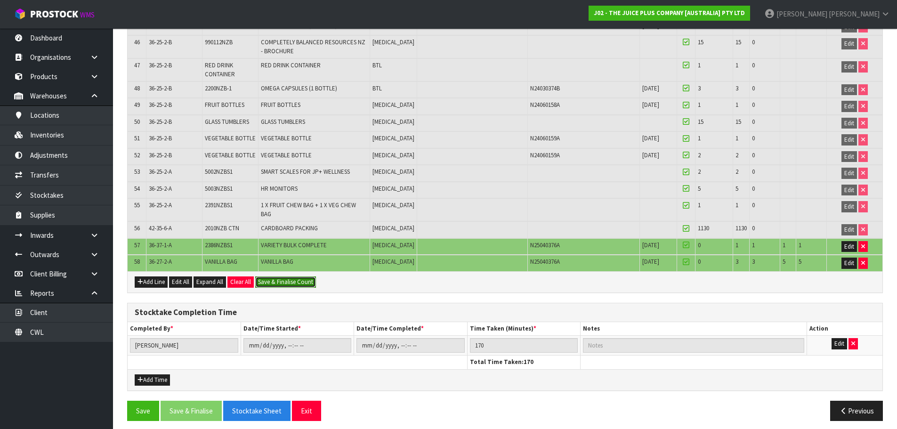
click at [309, 277] on button "Save & Finalise Count" at bounding box center [285, 281] width 61 height 11
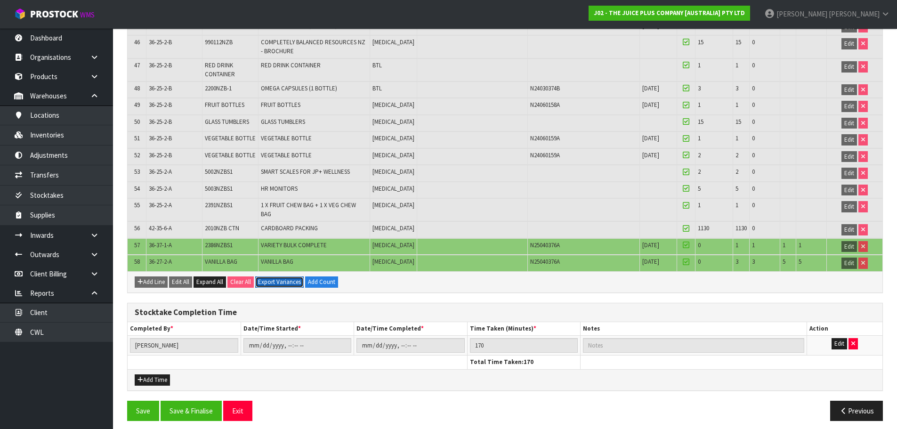
click at [279, 276] on button "Export Variances" at bounding box center [279, 281] width 49 height 11
drag, startPoint x: 149, startPoint y: 411, endPoint x: 138, endPoint y: 405, distance: 12.4
click at [149, 411] on button "Save" at bounding box center [143, 411] width 32 height 20
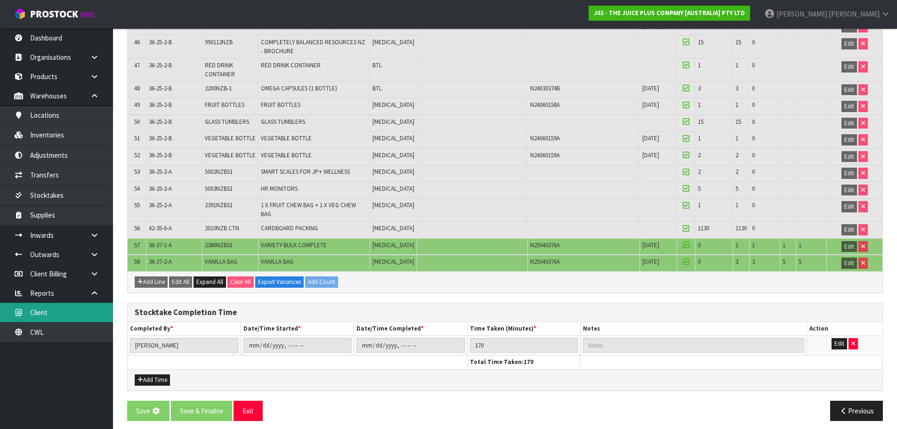
scroll to position [0, 0]
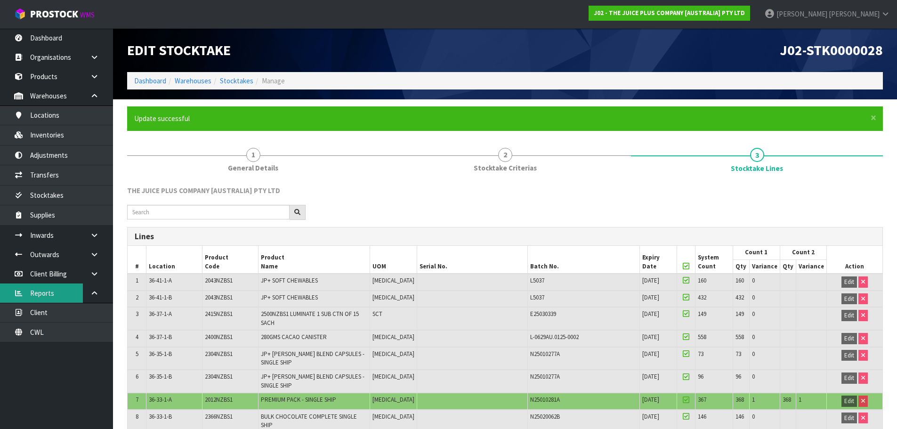
click at [63, 294] on link "Reports" at bounding box center [56, 293] width 113 height 19
click at [64, 310] on link "Client" at bounding box center [56, 312] width 113 height 19
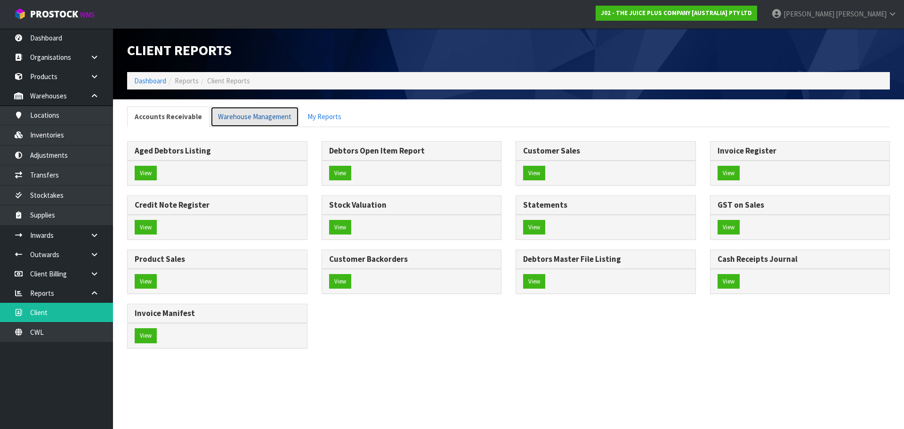
click at [253, 113] on link "Warehouse Management" at bounding box center [255, 116] width 89 height 20
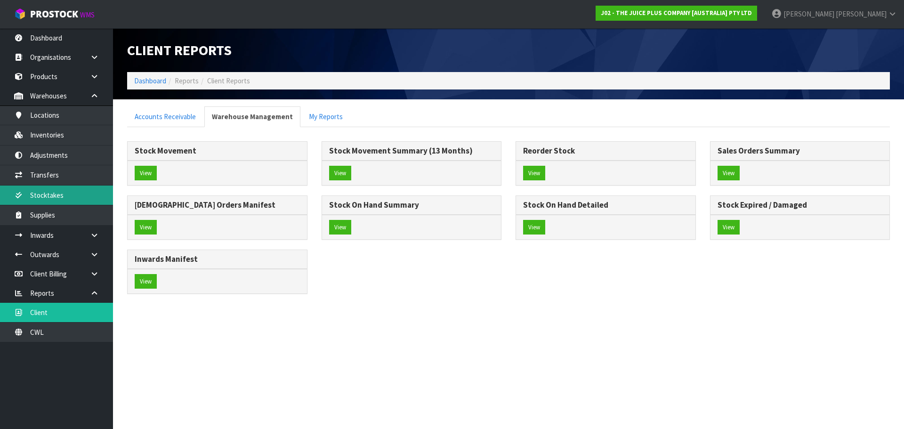
click at [69, 196] on link "Stocktakes" at bounding box center [56, 195] width 113 height 19
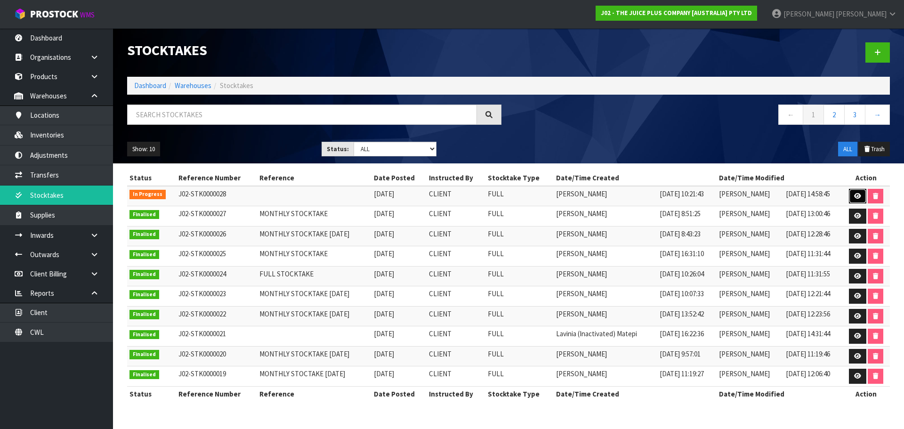
click at [857, 198] on icon at bounding box center [857, 196] width 7 height 6
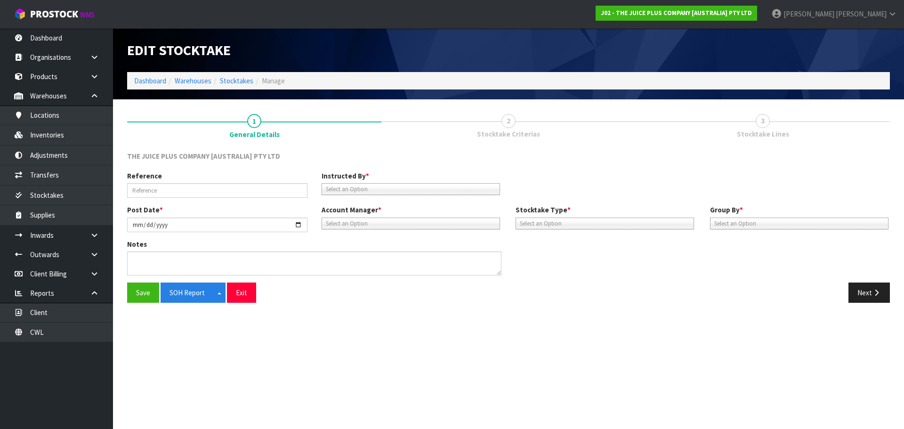
type input "2025-10-02"
click at [863, 297] on button "Next" at bounding box center [869, 293] width 41 height 20
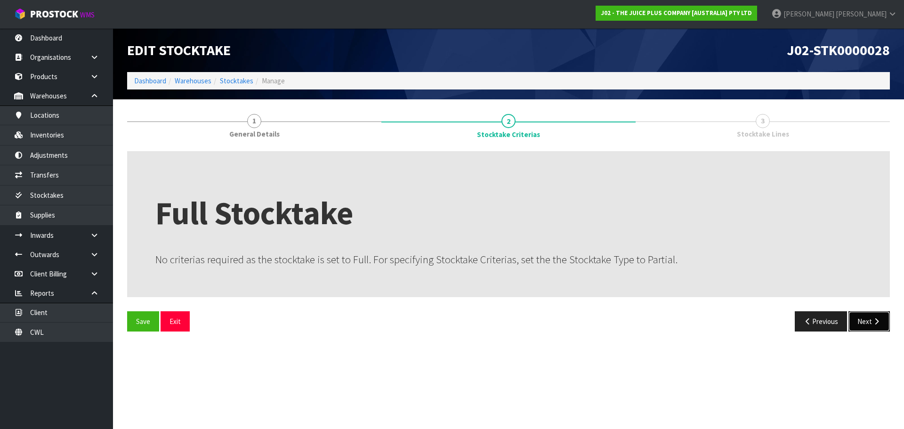
click at [866, 322] on button "Next" at bounding box center [869, 321] width 41 height 20
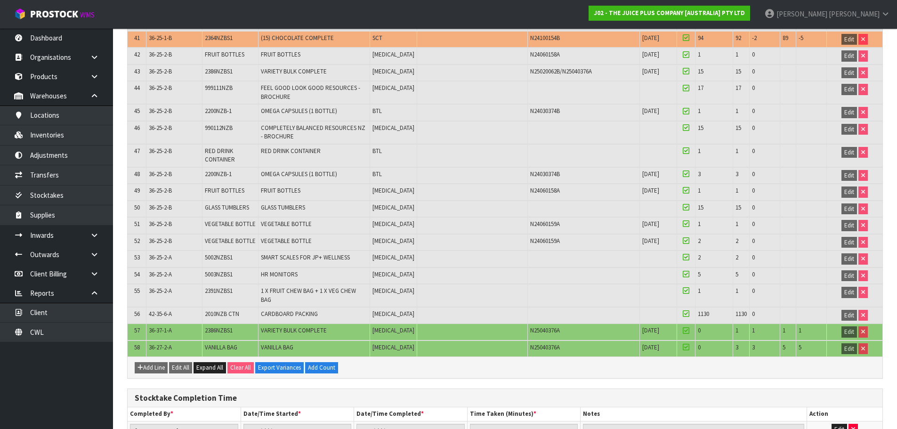
scroll to position [1082, 0]
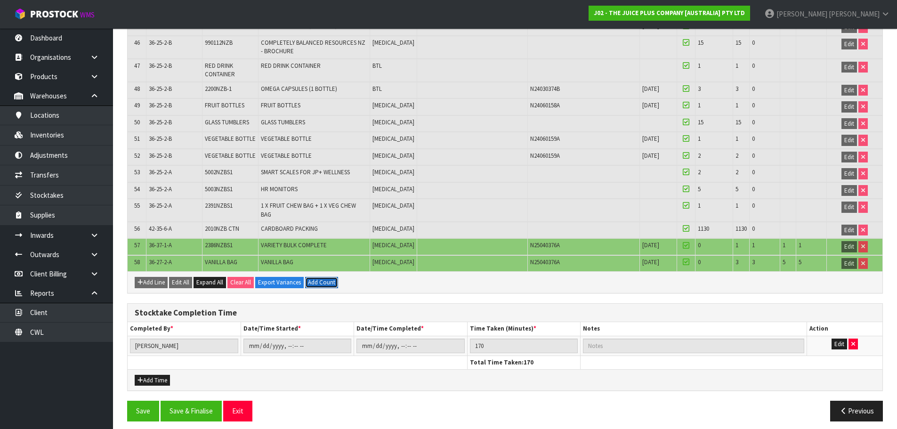
click at [317, 277] on button "Add Count" at bounding box center [321, 282] width 33 height 11
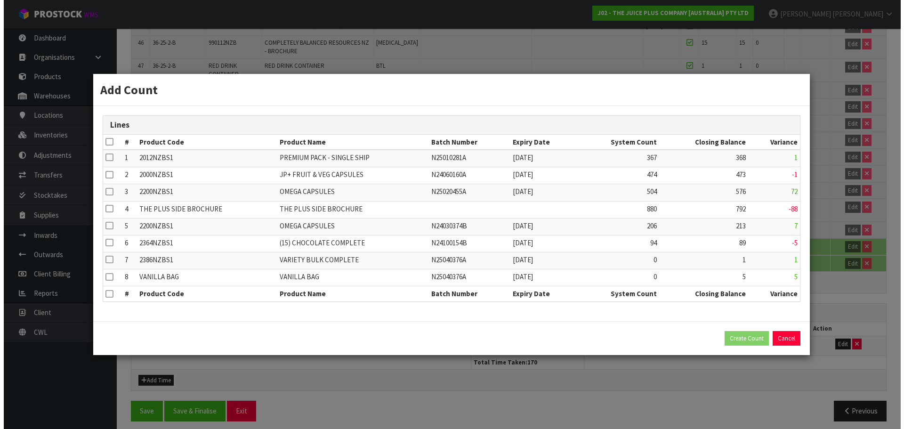
scroll to position [1076, 0]
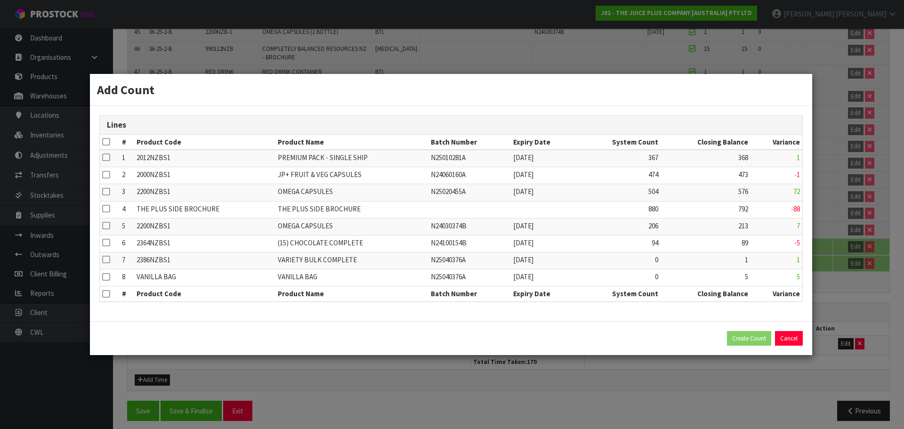
click at [106, 142] on icon at bounding box center [106, 142] width 8 height 0
click at [741, 336] on button "Create Count" at bounding box center [749, 338] width 44 height 15
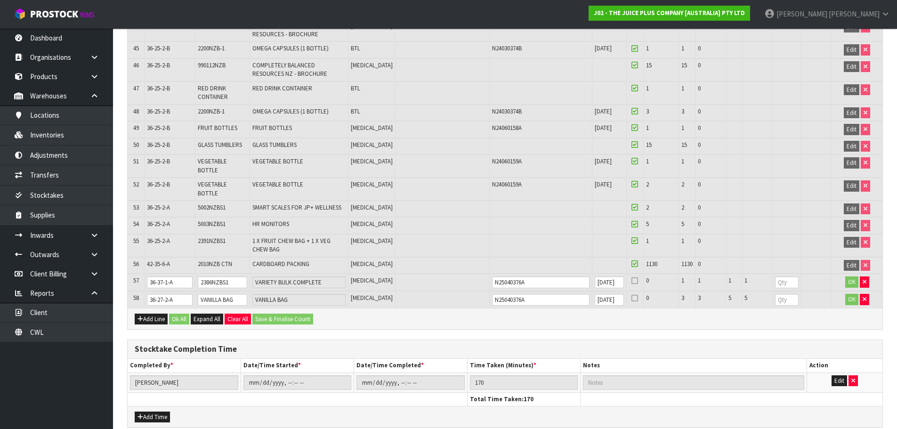
scroll to position [1154, 0]
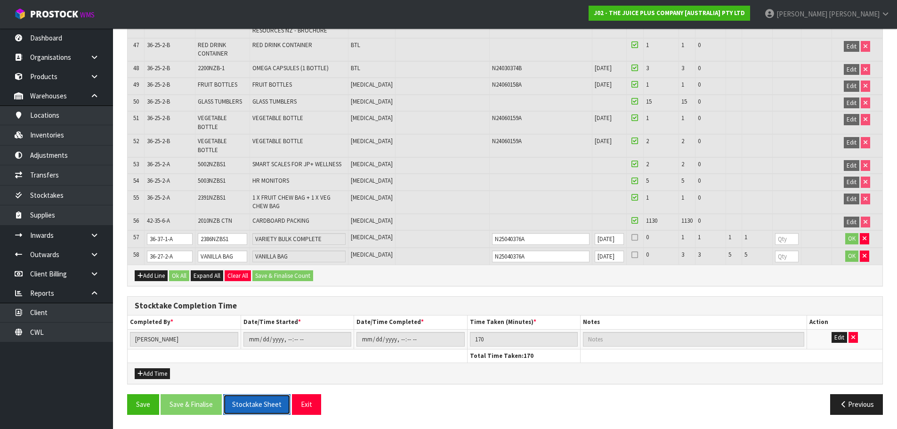
click at [254, 401] on button "Stocktake Sheet" at bounding box center [256, 404] width 67 height 20
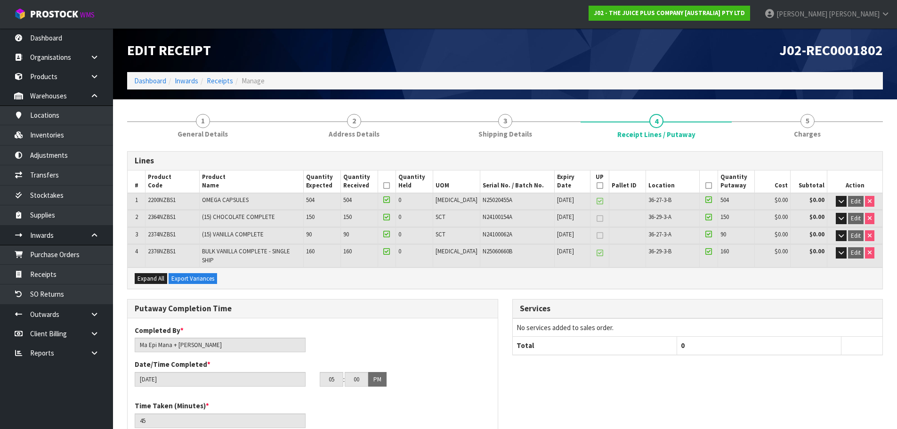
scroll to position [94, 0]
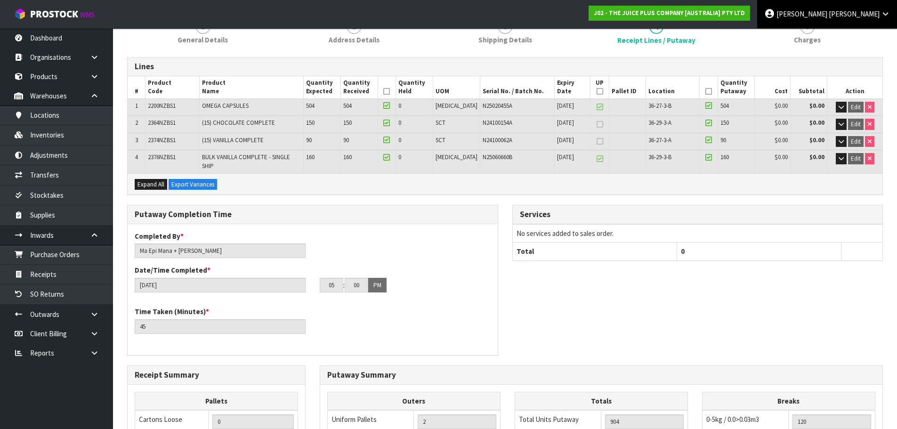
click at [876, 12] on span "[PERSON_NAME]" at bounding box center [854, 13] width 51 height 9
click at [868, 34] on link "Logout" at bounding box center [859, 37] width 74 height 13
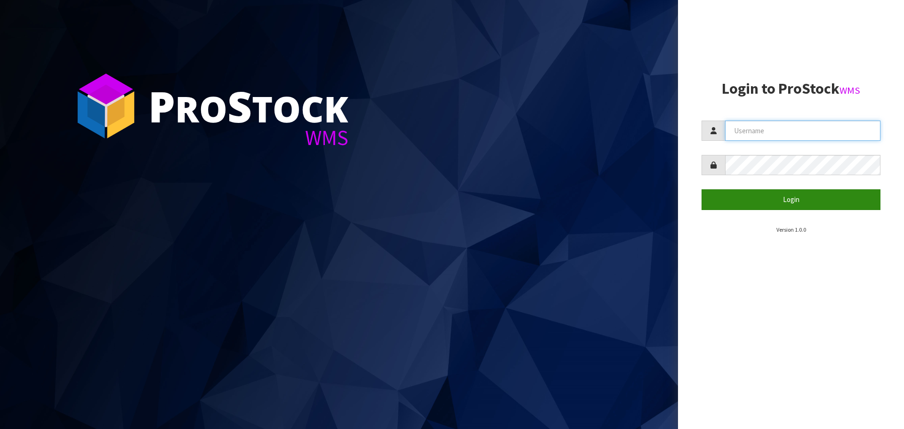
type input "KARLENE"
click at [776, 200] on button "Login" at bounding box center [791, 199] width 179 height 20
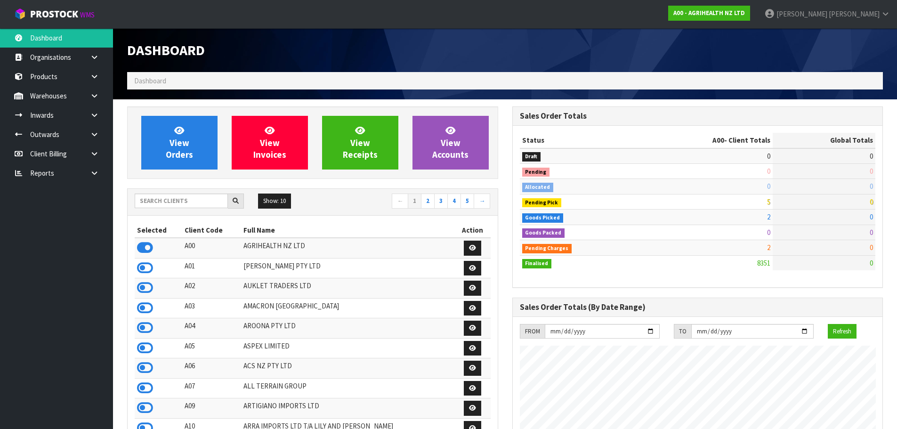
scroll to position [714, 385]
click at [193, 196] on input "text" at bounding box center [181, 201] width 93 height 15
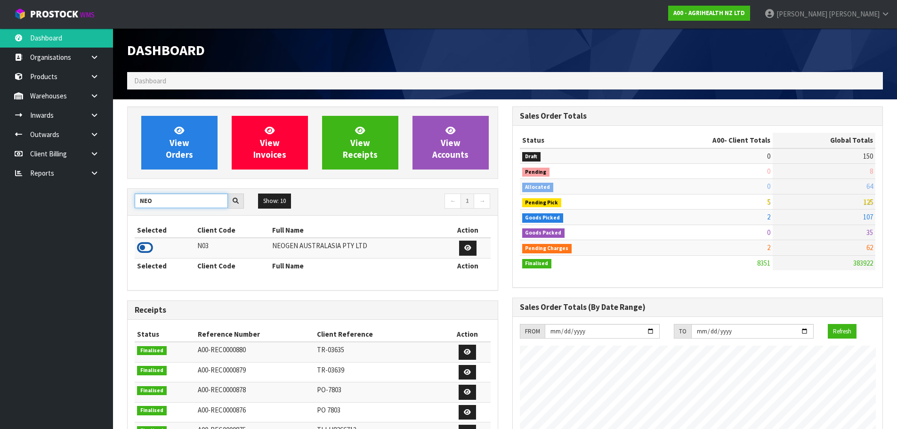
type input "NEO"
click at [146, 248] on icon at bounding box center [145, 248] width 16 height 14
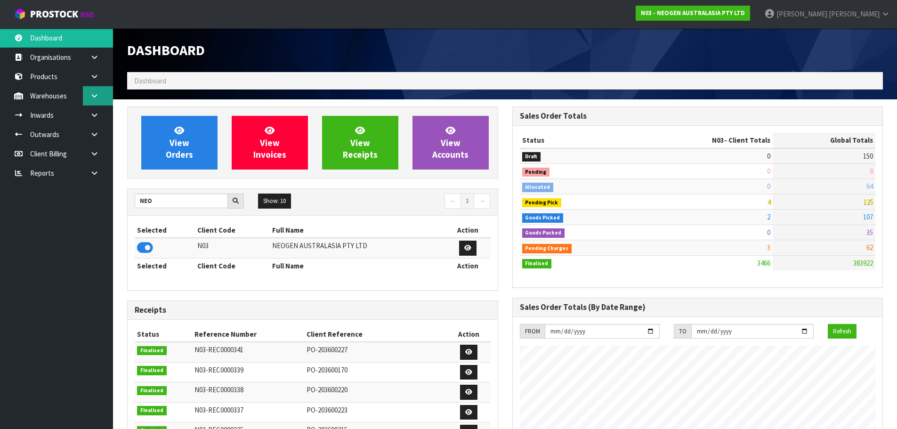
click at [91, 99] on link at bounding box center [98, 95] width 30 height 19
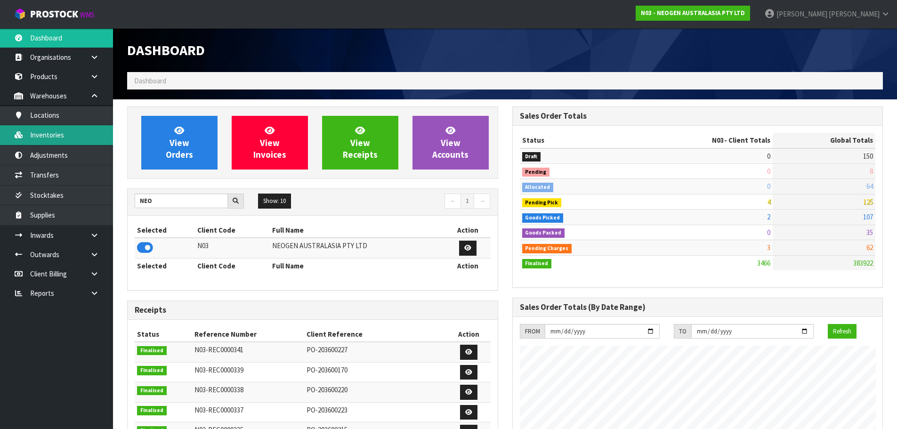
click at [79, 132] on link "Inventories" at bounding box center [56, 134] width 113 height 19
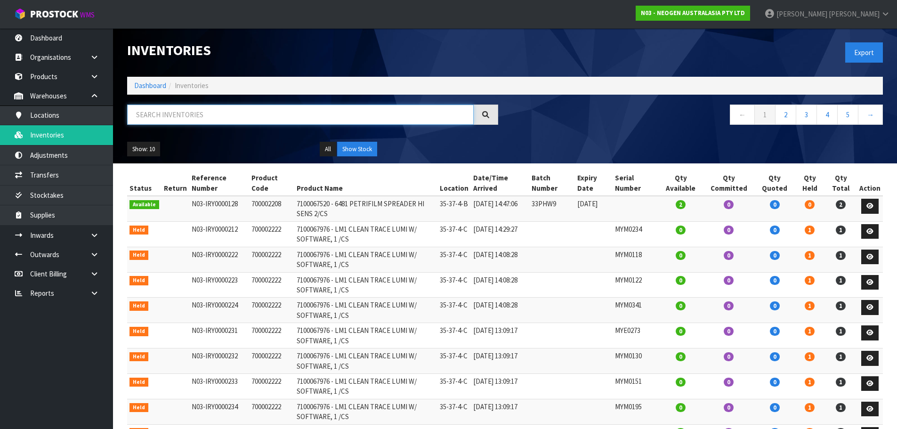
drag, startPoint x: 179, startPoint y: 113, endPoint x: 172, endPoint y: 114, distance: 7.1
click at [177, 113] on input "text" at bounding box center [300, 115] width 347 height 20
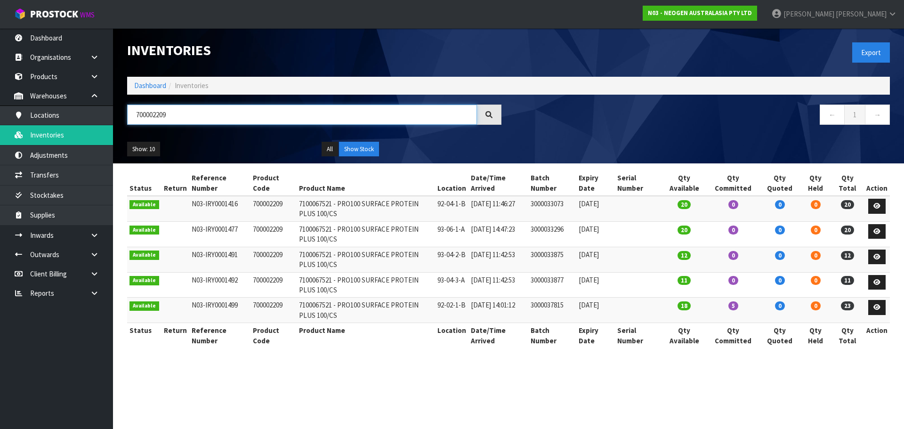
type input "700002209"
click at [882, 306] on link at bounding box center [876, 307] width 17 height 15
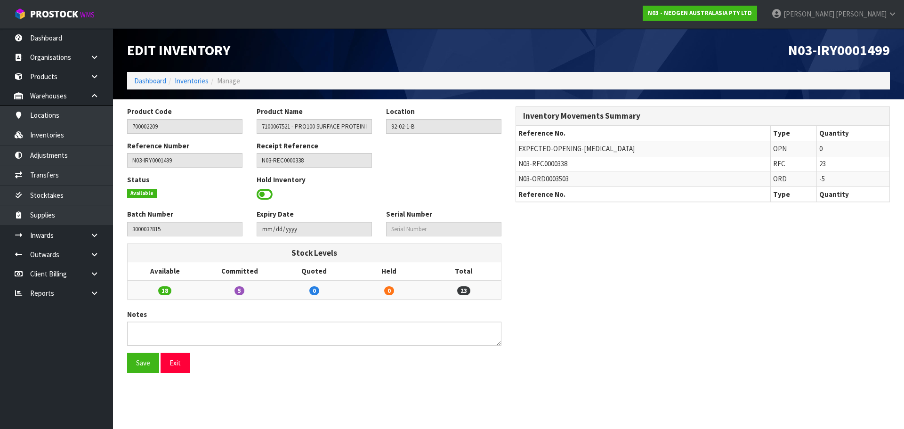
click at [562, 163] on span "N03-REC0000338" at bounding box center [543, 163] width 49 height 9
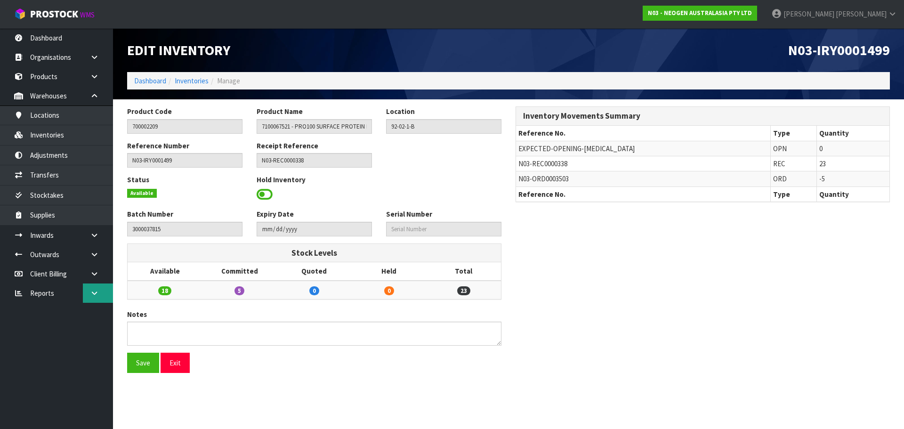
click at [95, 293] on icon at bounding box center [94, 293] width 9 height 7
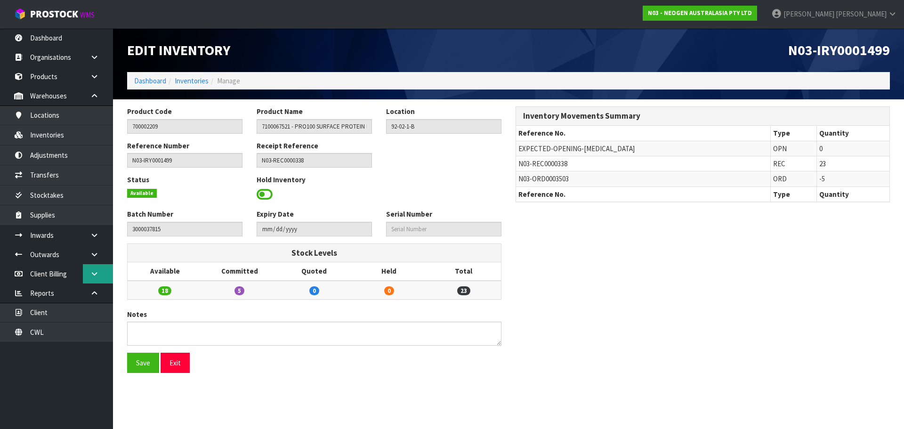
click at [97, 276] on icon at bounding box center [94, 273] width 9 height 7
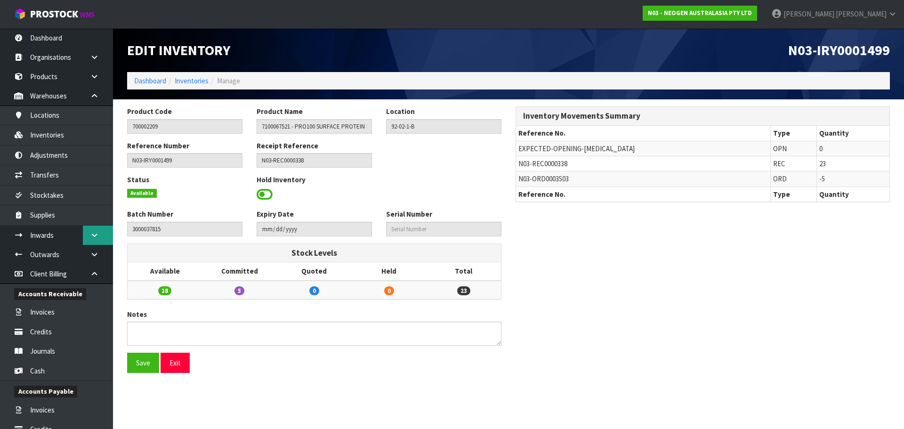
click at [97, 228] on link at bounding box center [98, 235] width 30 height 19
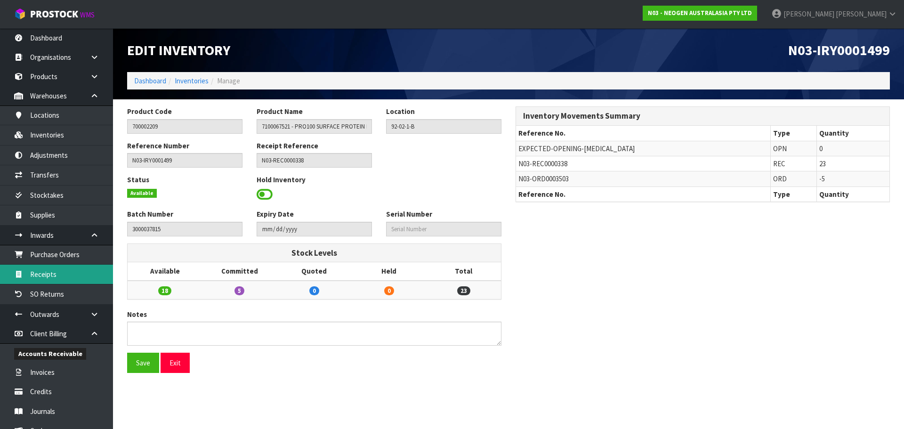
click at [81, 274] on link "Receipts" at bounding box center [56, 274] width 113 height 19
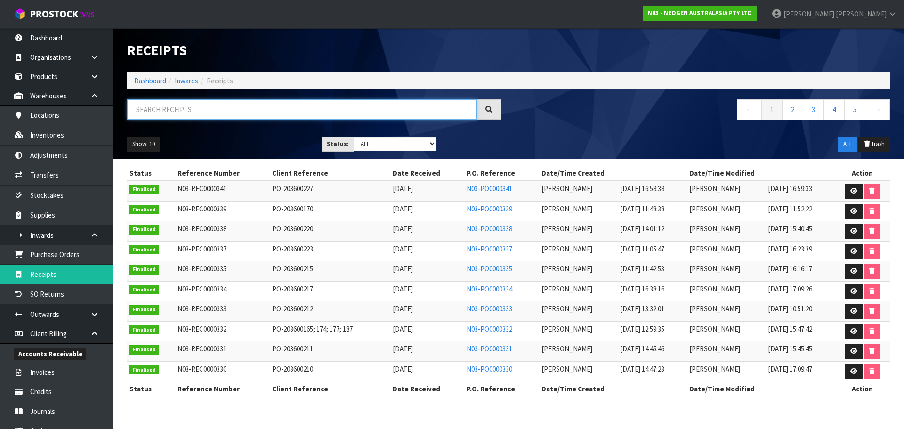
click at [290, 114] on input "text" at bounding box center [302, 109] width 350 height 20
paste input "N03-REC0000338"
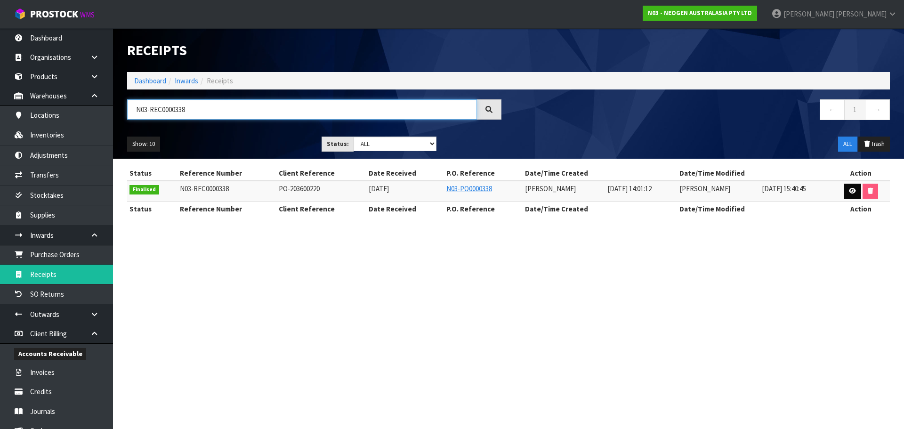
type input "N03-REC0000338"
click at [853, 191] on icon at bounding box center [852, 191] width 7 height 6
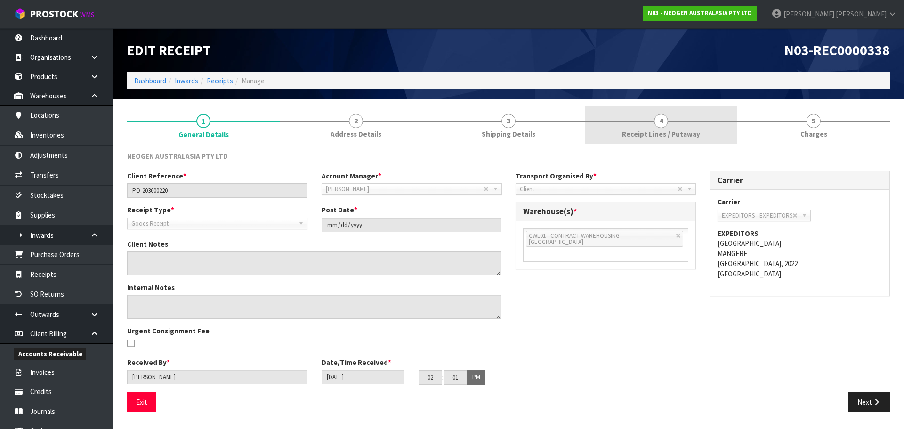
click at [677, 126] on link "4 Receipt Lines / Putaway" at bounding box center [661, 124] width 153 height 37
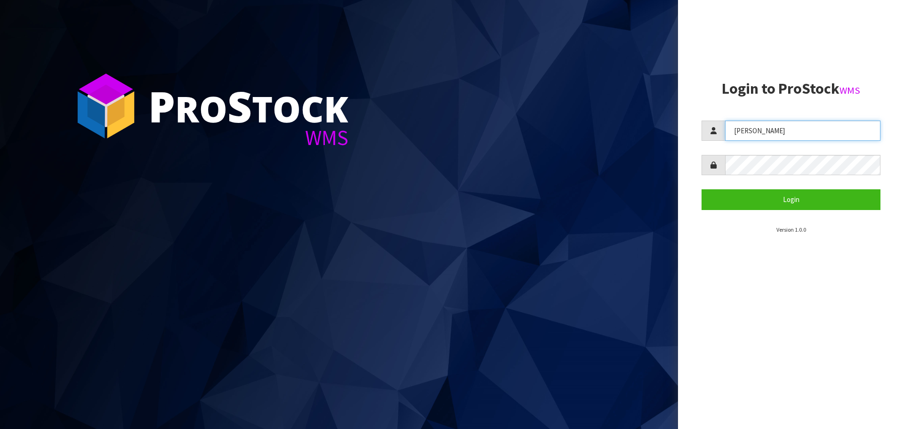
drag, startPoint x: 799, startPoint y: 133, endPoint x: 606, endPoint y: 168, distance: 195.8
click at [606, 168] on div "P ro S tock WMS Login to ProStock WMS [PERSON_NAME] Login Version 1.0.0" at bounding box center [452, 214] width 904 height 429
type input "[PERSON_NAME]"
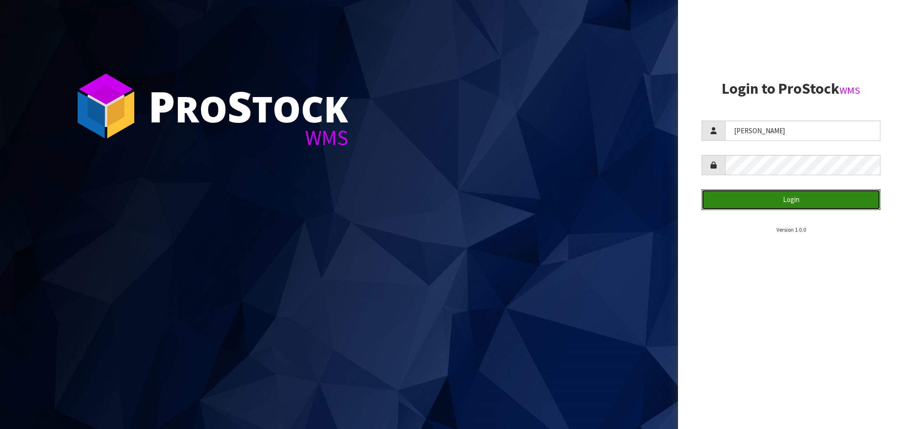
click at [769, 208] on button "Login" at bounding box center [791, 199] width 179 height 20
